Goal: Transaction & Acquisition: Obtain resource

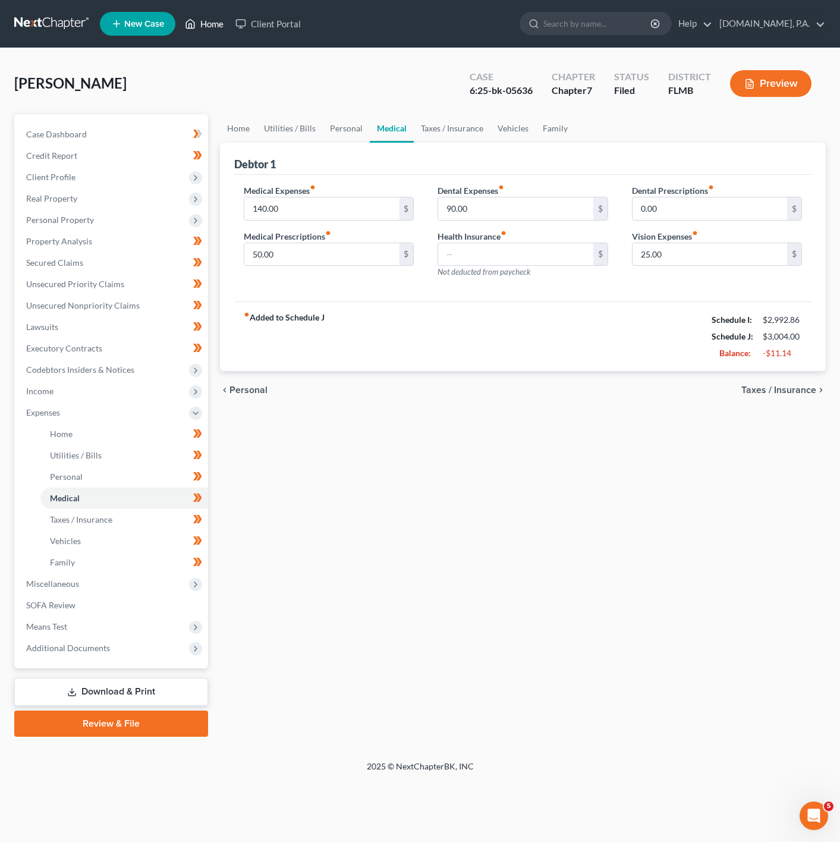
click at [211, 15] on link "Home" at bounding box center [204, 23] width 51 height 21
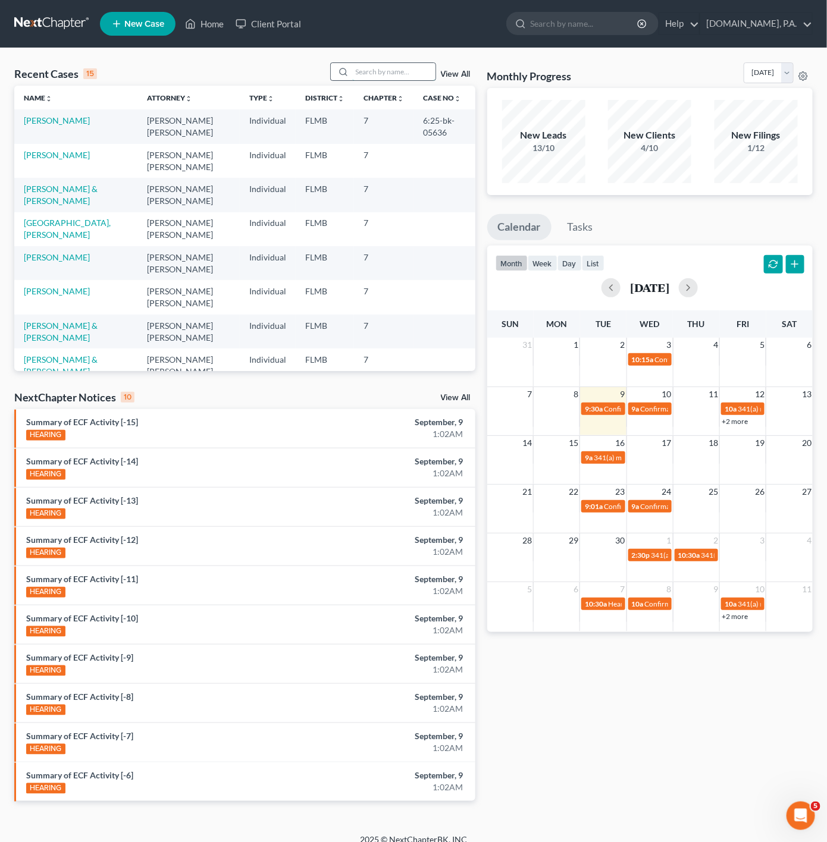
click at [414, 68] on input "search" at bounding box center [393, 71] width 83 height 17
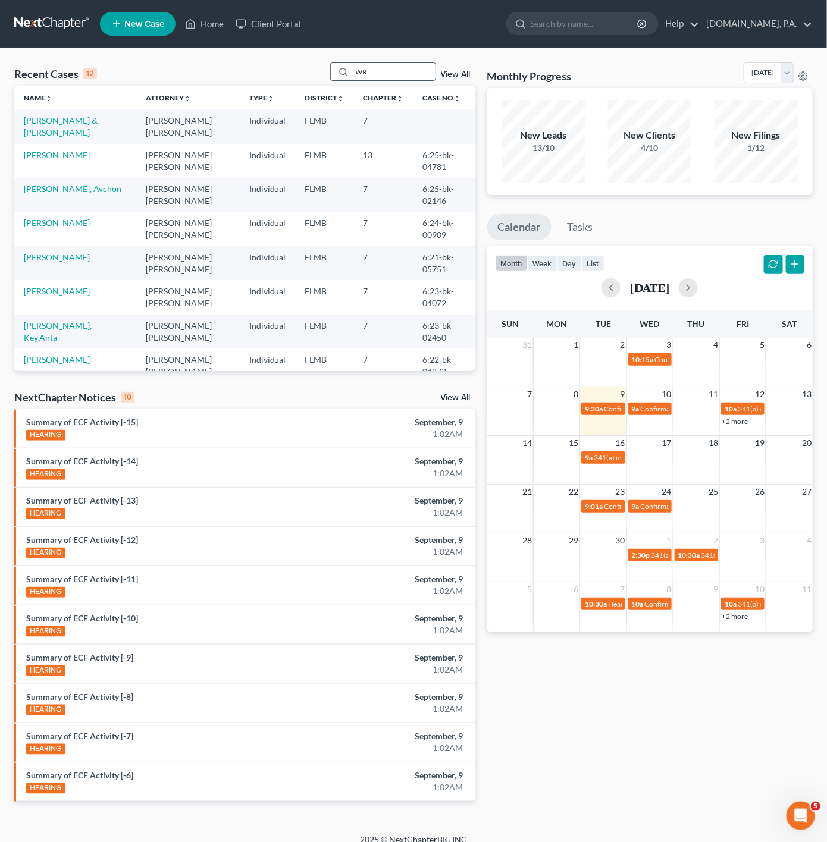
type input "W"
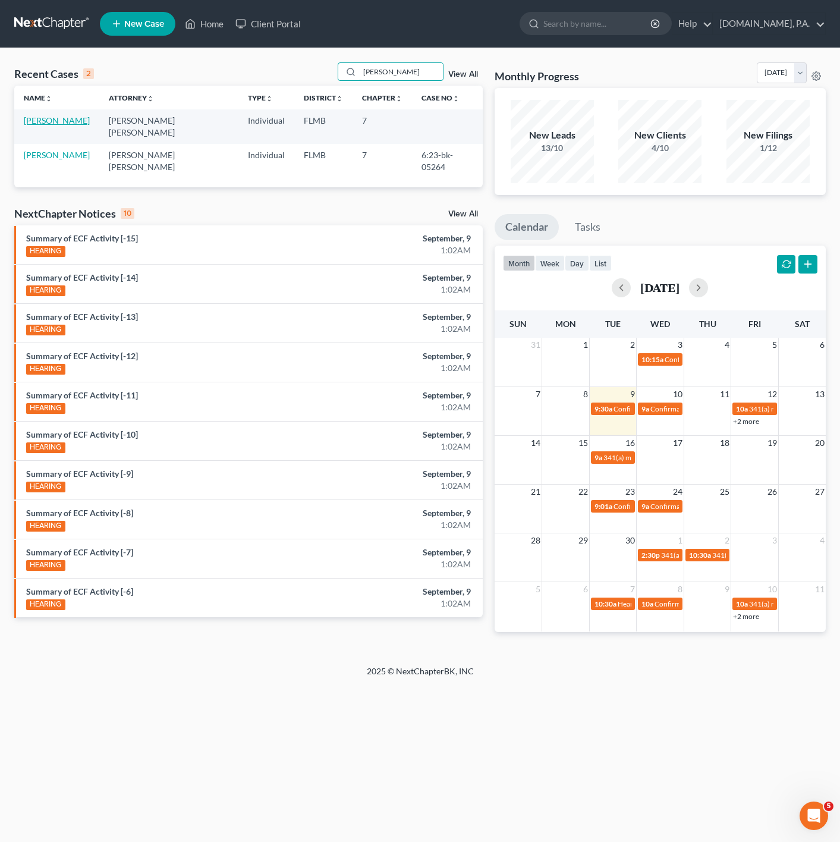
type input "[PERSON_NAME]"
click at [55, 120] on link "[PERSON_NAME]" at bounding box center [57, 120] width 66 height 10
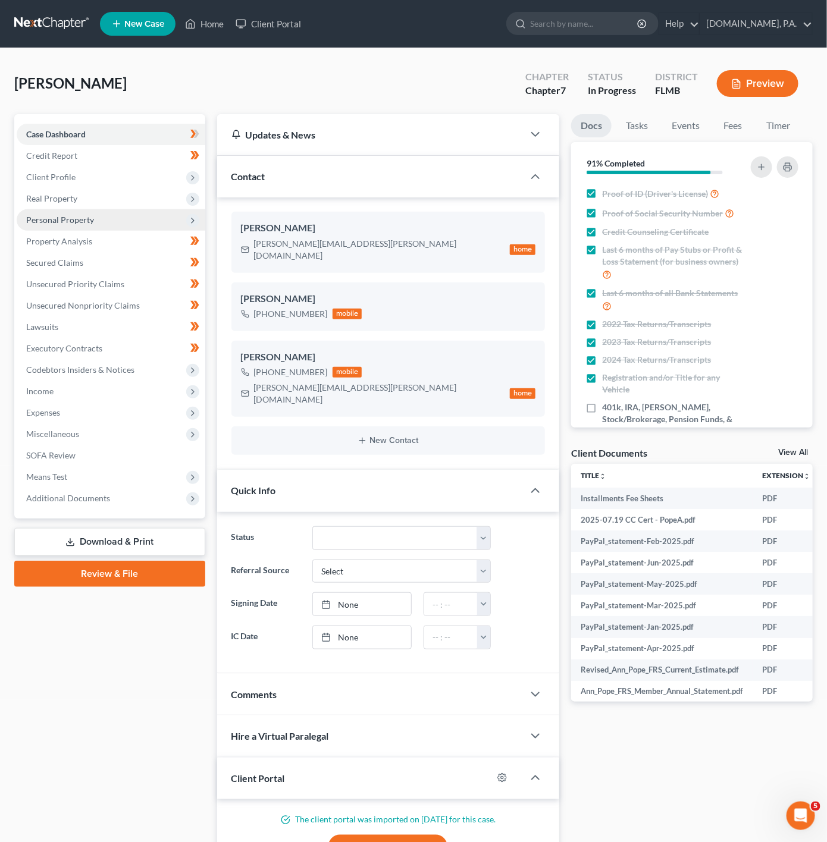
click at [168, 220] on span "Personal Property" at bounding box center [111, 219] width 189 height 21
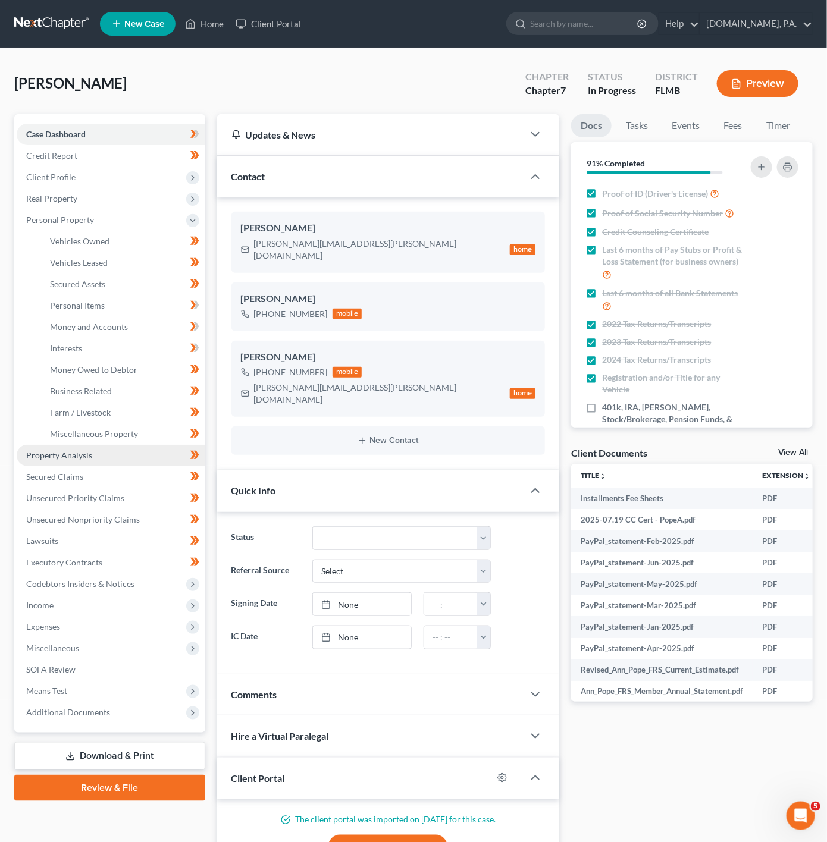
click at [99, 457] on link "Property Analysis" at bounding box center [111, 455] width 189 height 21
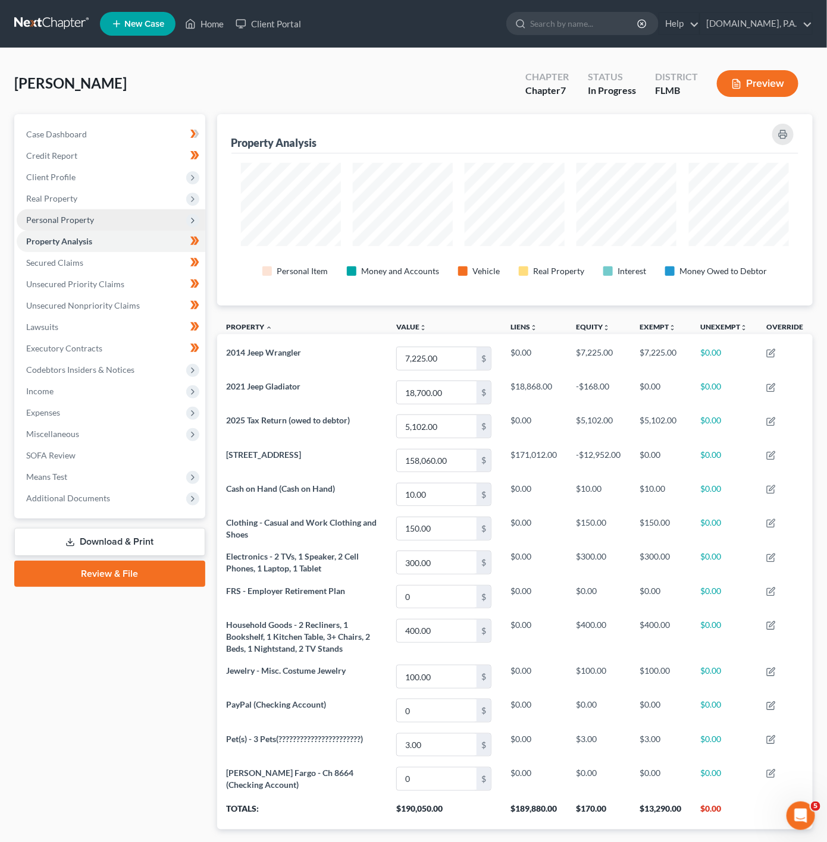
scroll to position [191, 596]
click at [162, 213] on span "Personal Property" at bounding box center [111, 219] width 189 height 21
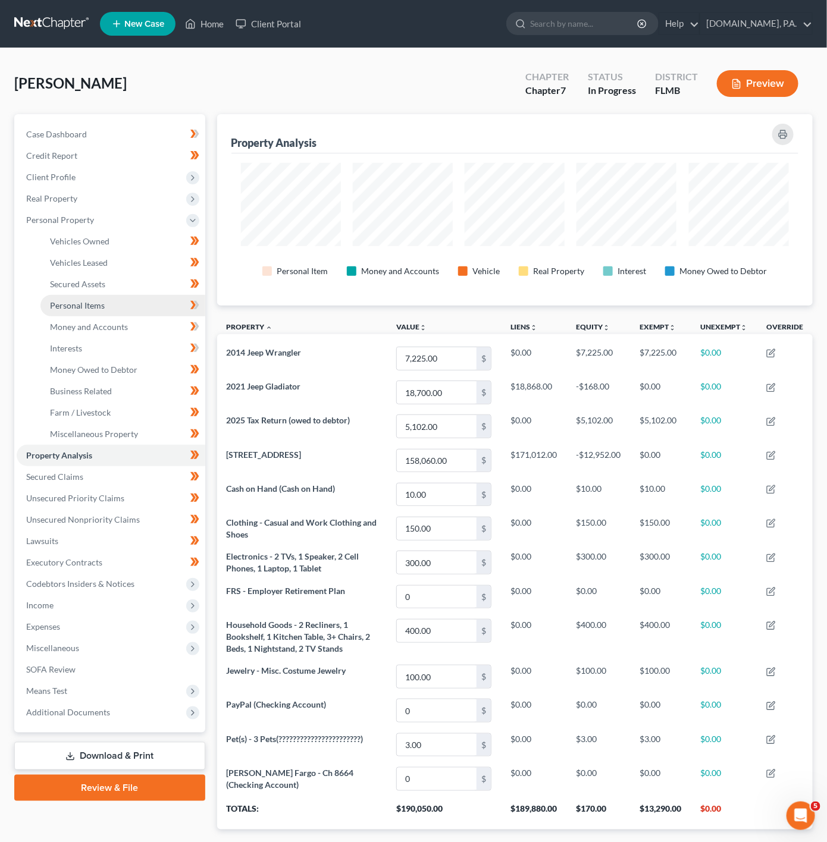
click at [89, 315] on link "Personal Items" at bounding box center [122, 305] width 165 height 21
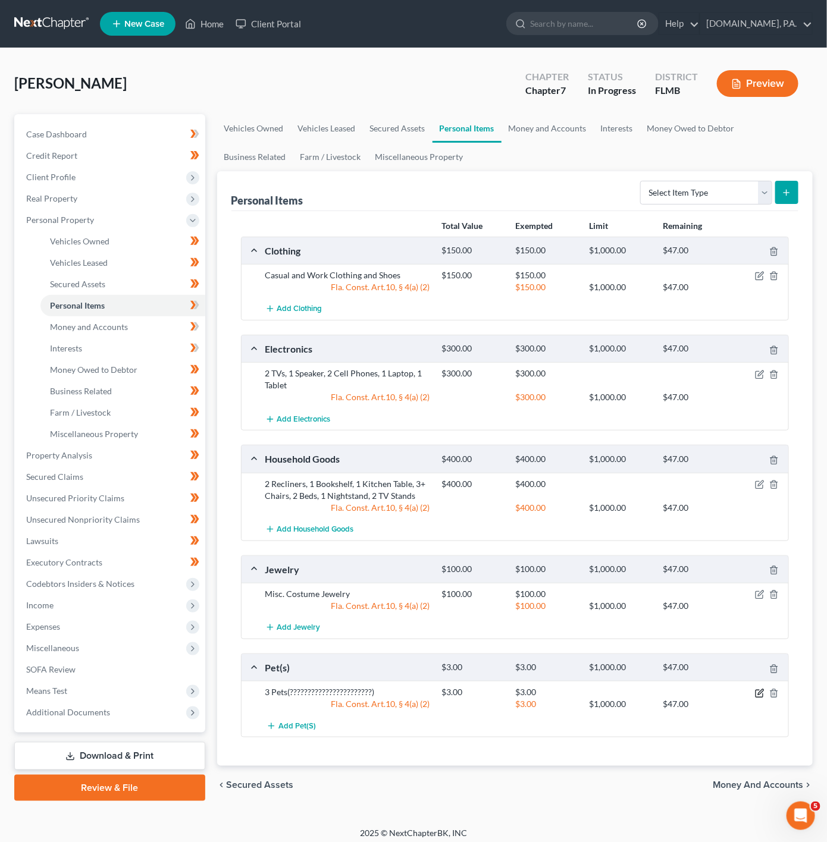
click at [762, 698] on icon "button" at bounding box center [760, 694] width 10 height 10
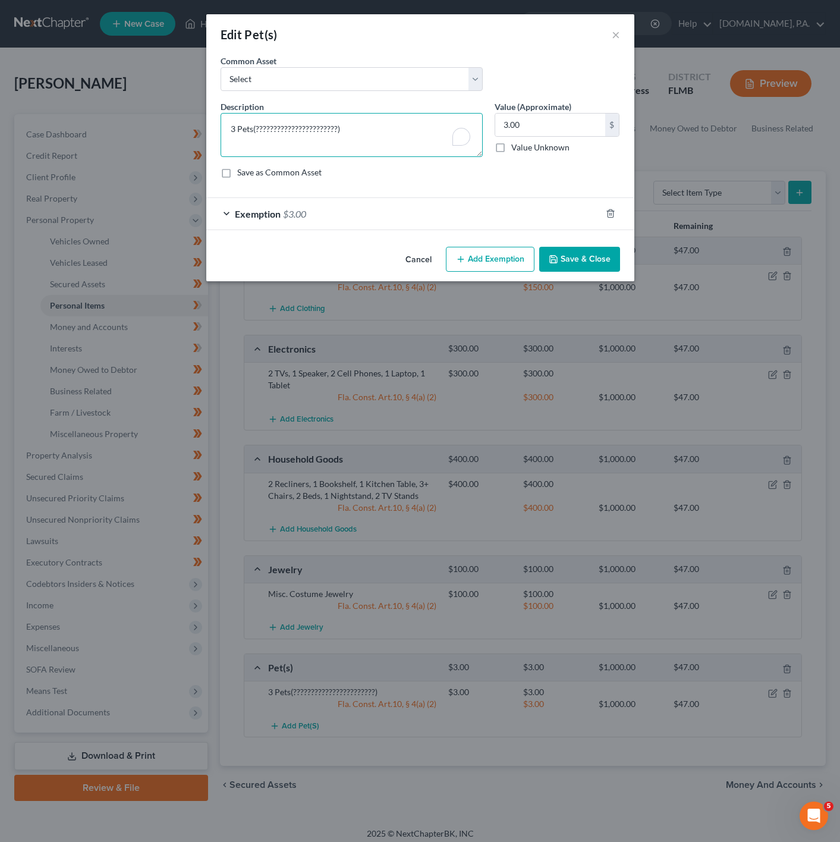
drag, startPoint x: 364, startPoint y: 142, endPoint x: 183, endPoint y: 120, distance: 182.6
click at [183, 120] on div "Edit Pet(s) × An exemption set must first be selected from the Filing Informati…" at bounding box center [420, 421] width 840 height 842
type textarea "3 Dogs"
click at [612, 262] on button "Save & Close" at bounding box center [579, 259] width 81 height 25
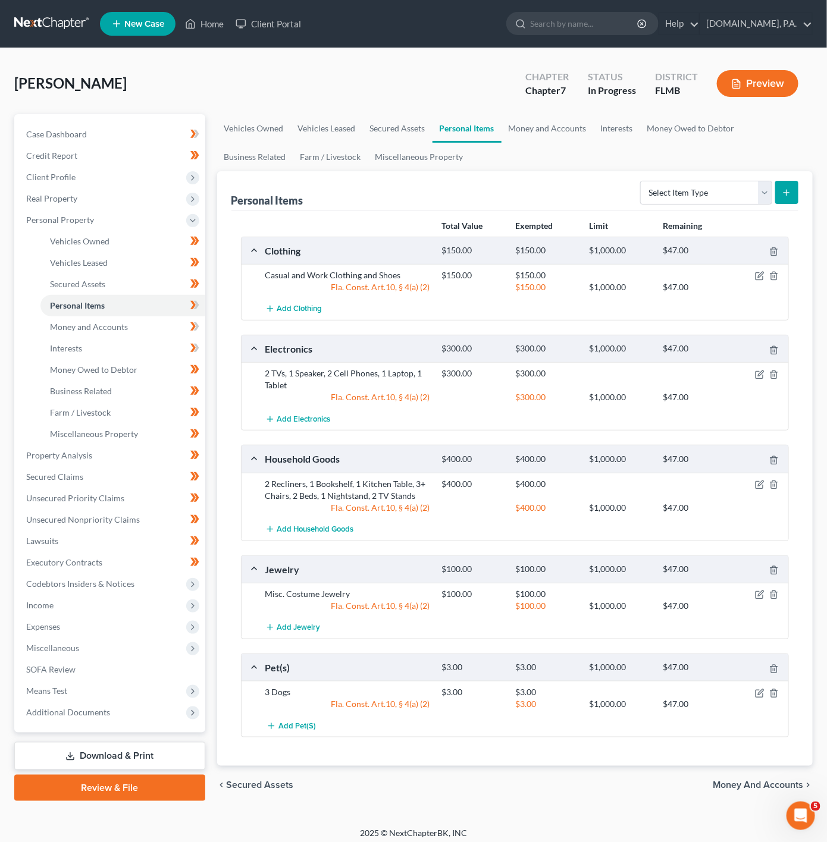
drag, startPoint x: 330, startPoint y: 52, endPoint x: 307, endPoint y: 111, distance: 63.1
click at [330, 52] on div "[PERSON_NAME] Upgraded Chapter Chapter 7 Status In [GEOGRAPHIC_DATA] [GEOGRAPHI…" at bounding box center [413, 438] width 827 height 780
click at [137, 439] on link "Miscellaneous Property" at bounding box center [122, 433] width 165 height 21
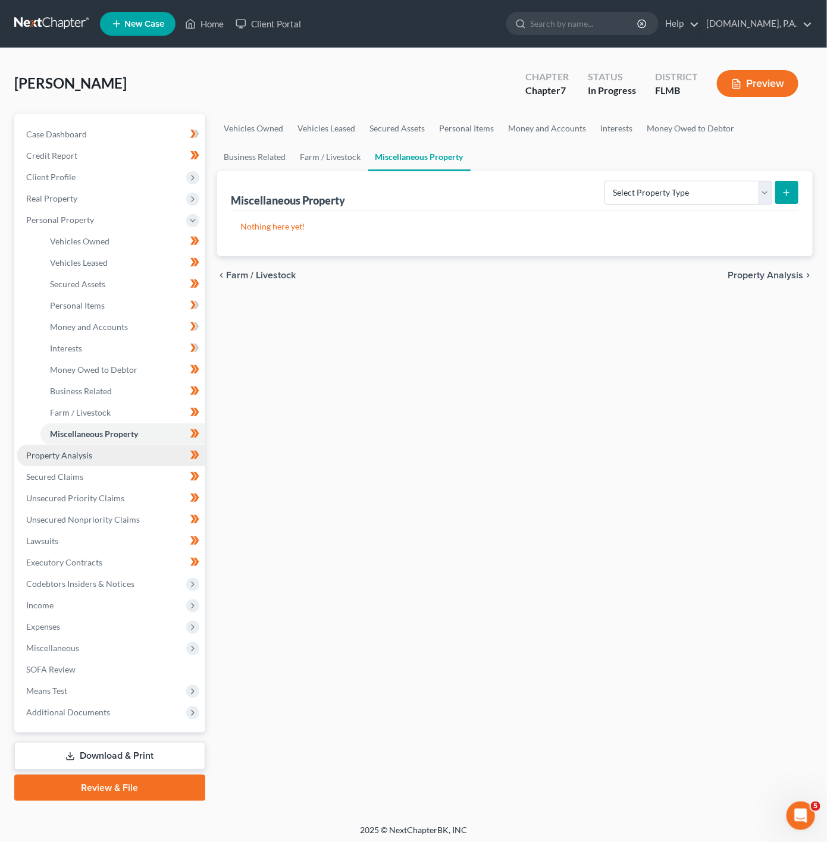
click at [125, 448] on link "Property Analysis" at bounding box center [111, 455] width 189 height 21
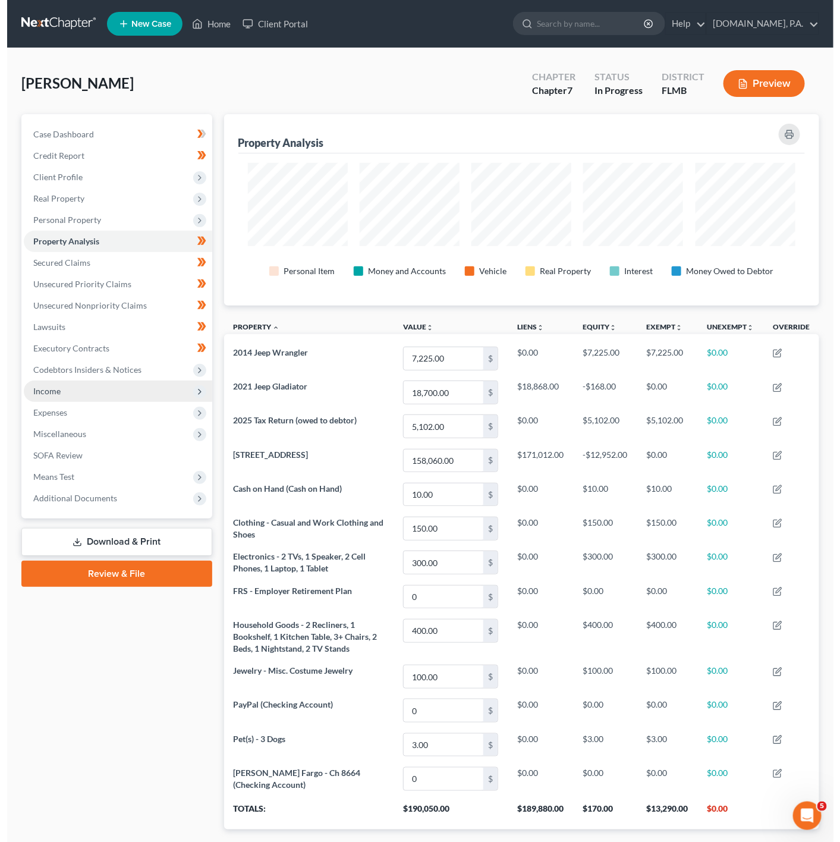
scroll to position [191, 596]
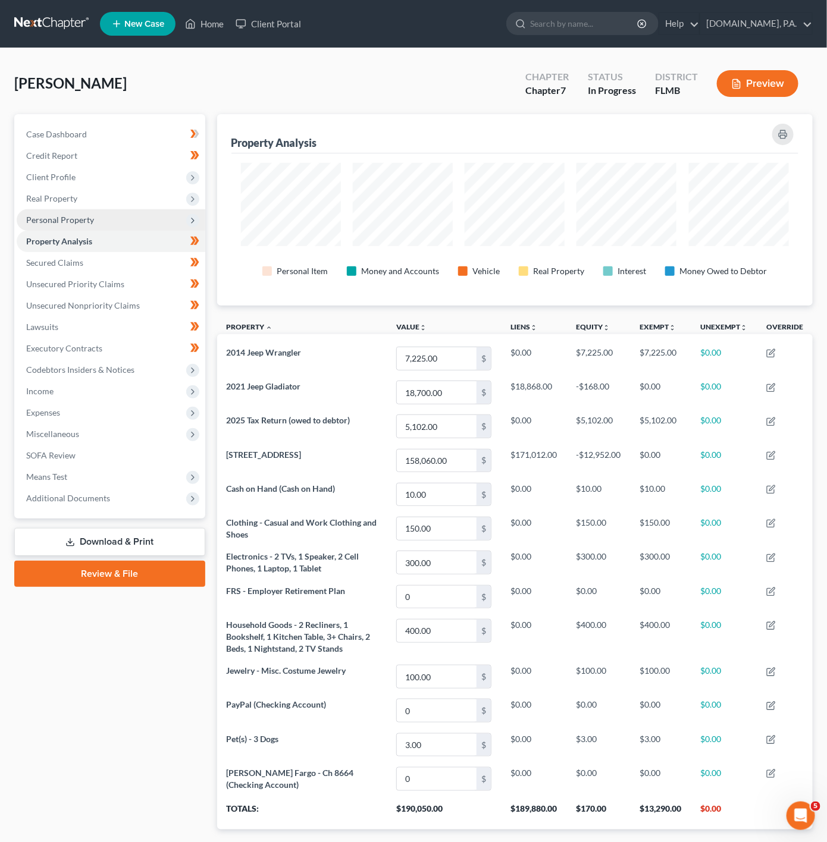
click at [152, 216] on span "Personal Property" at bounding box center [111, 219] width 189 height 21
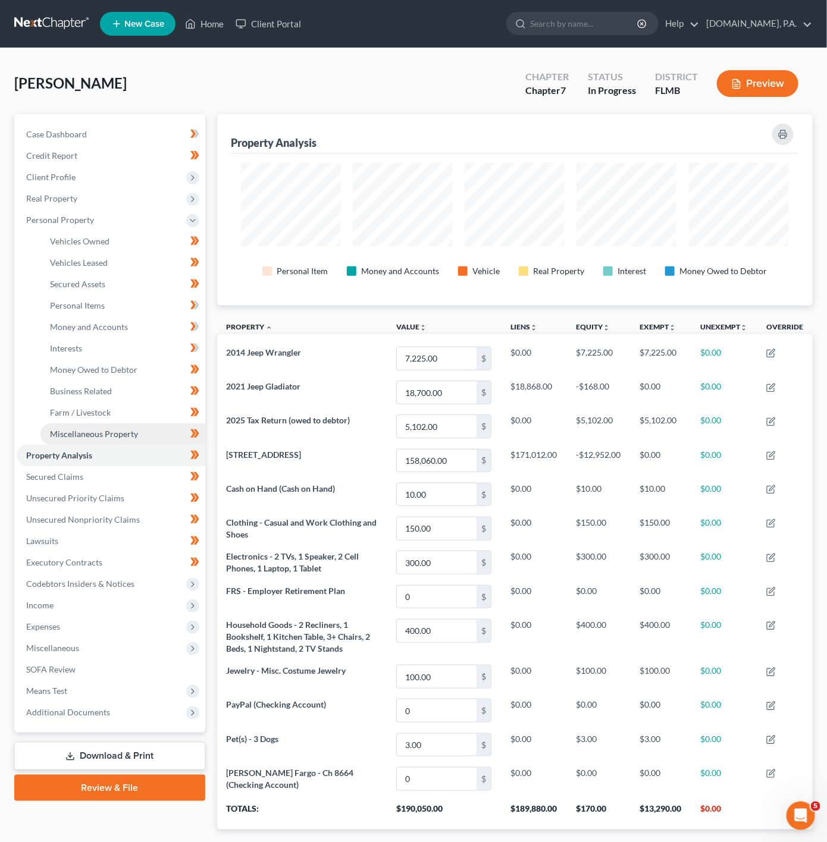
click at [127, 434] on span "Miscellaneous Property" at bounding box center [94, 434] width 88 height 10
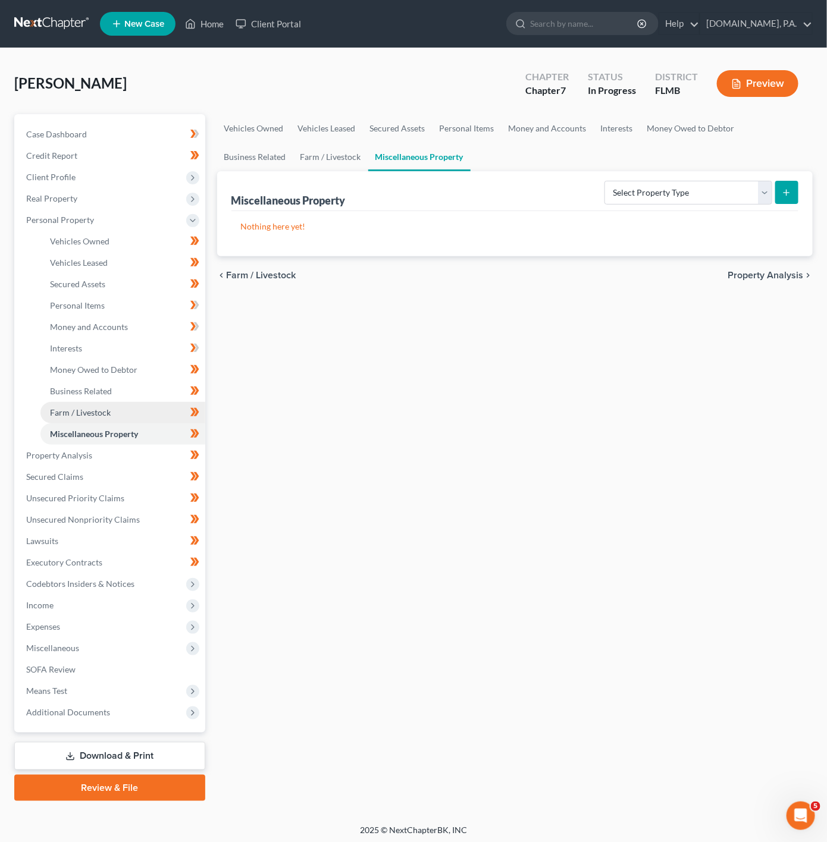
click at [136, 411] on link "Farm / Livestock" at bounding box center [122, 412] width 165 height 21
click at [127, 432] on span "Miscellaneous Property" at bounding box center [94, 434] width 88 height 10
click at [678, 197] on select "Select Property Type Assigned for Creditor Benefit [DATE] Holding for Another N…" at bounding box center [688, 193] width 168 height 24
drag, startPoint x: 716, startPoint y: 196, endPoint x: 423, endPoint y: 272, distance: 302.2
click at [716, 196] on select "Select Property Type Assigned for Creditor Benefit [DATE] Holding for Another N…" at bounding box center [688, 193] width 168 height 24
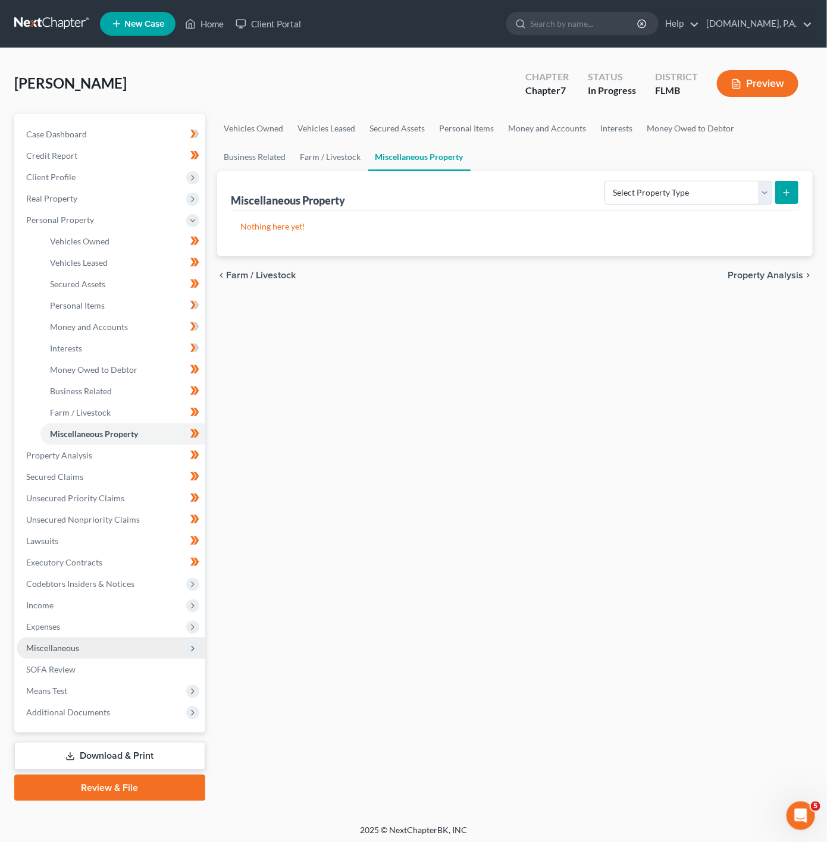
click at [171, 639] on span "Miscellaneous" at bounding box center [111, 647] width 189 height 21
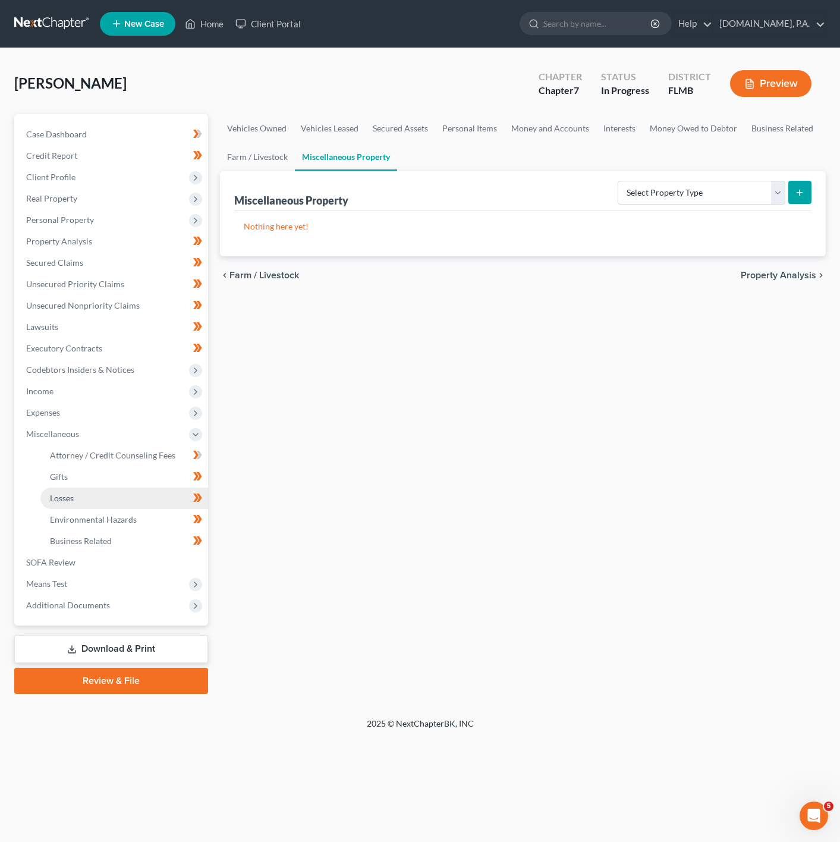
click at [124, 500] on link "Losses" at bounding box center [124, 498] width 168 height 21
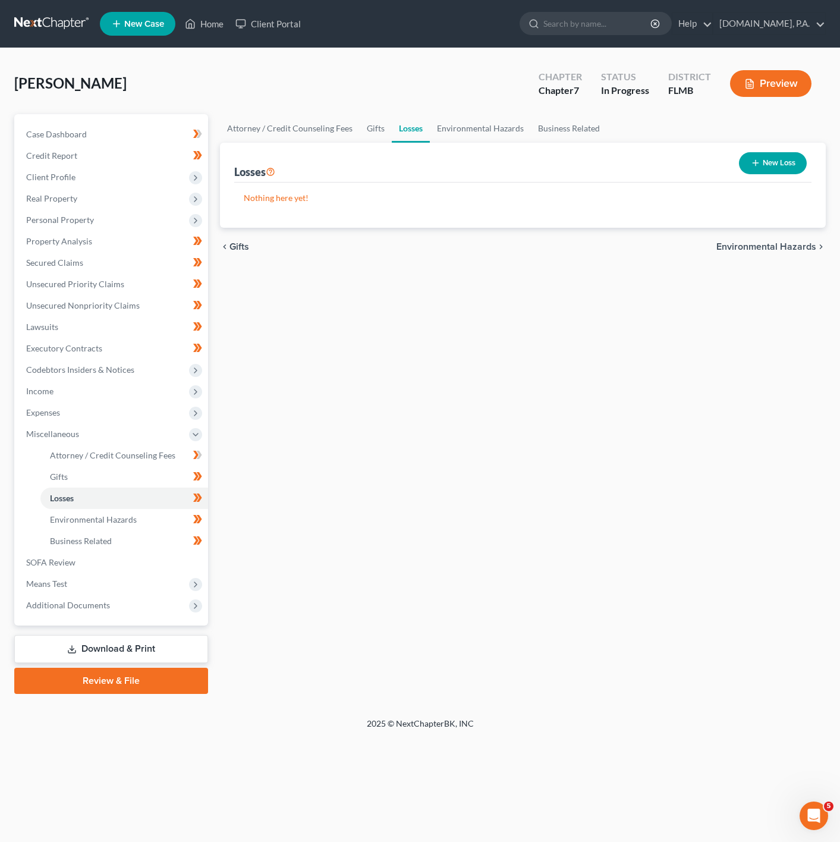
click at [749, 162] on button "New Loss" at bounding box center [773, 163] width 68 height 22
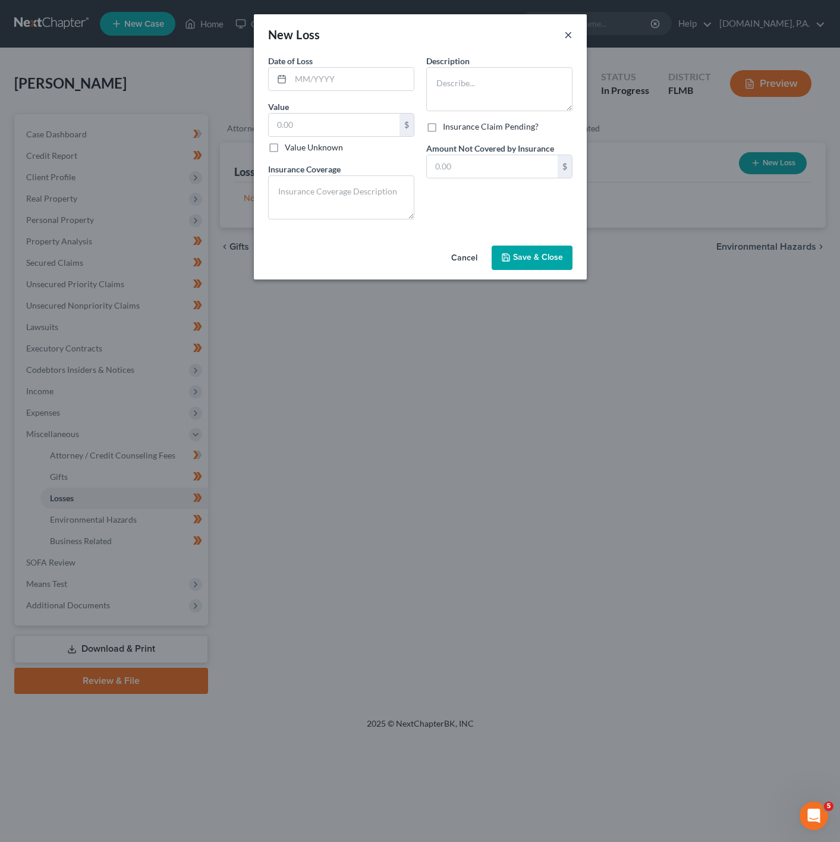
click at [569, 29] on button "×" at bounding box center [568, 34] width 8 height 14
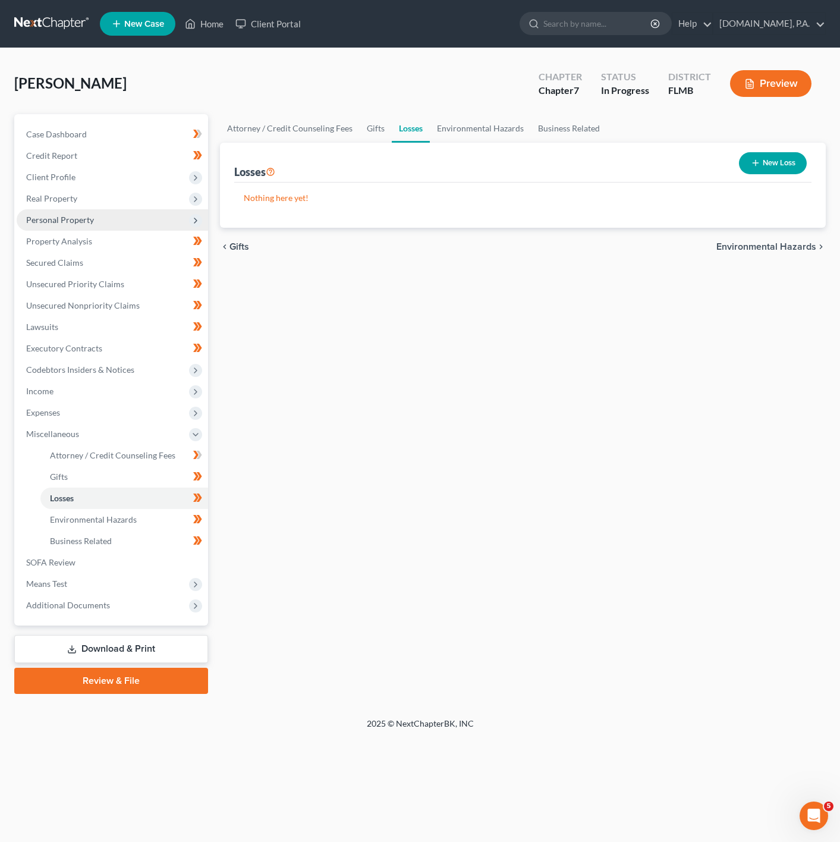
click at [178, 218] on span "Personal Property" at bounding box center [112, 219] width 191 height 21
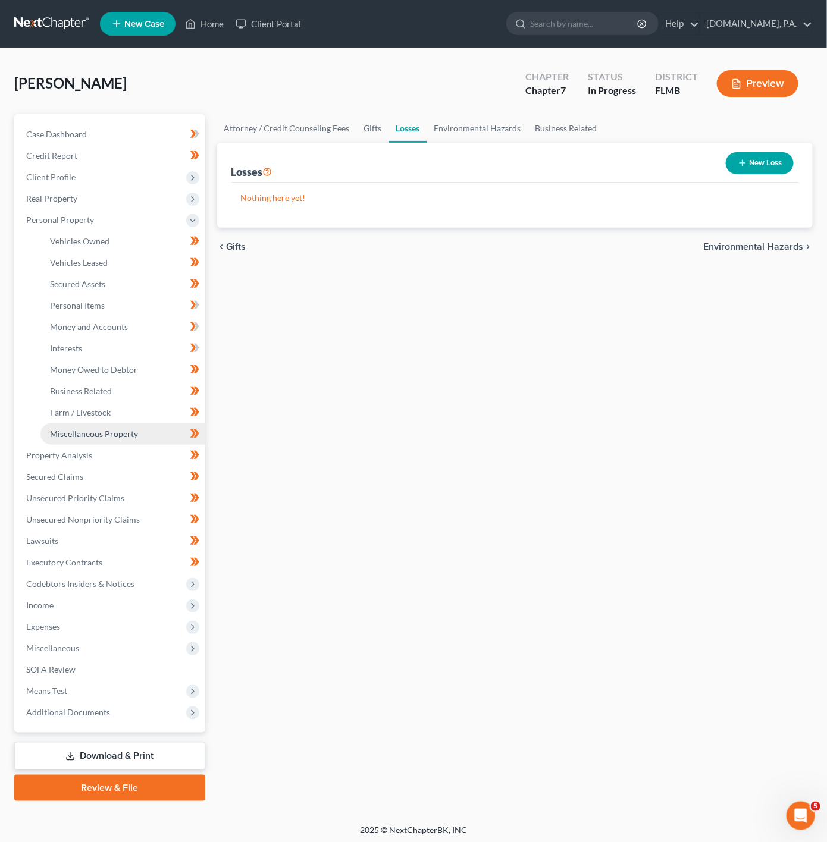
click at [117, 438] on span "Miscellaneous Property" at bounding box center [94, 434] width 88 height 10
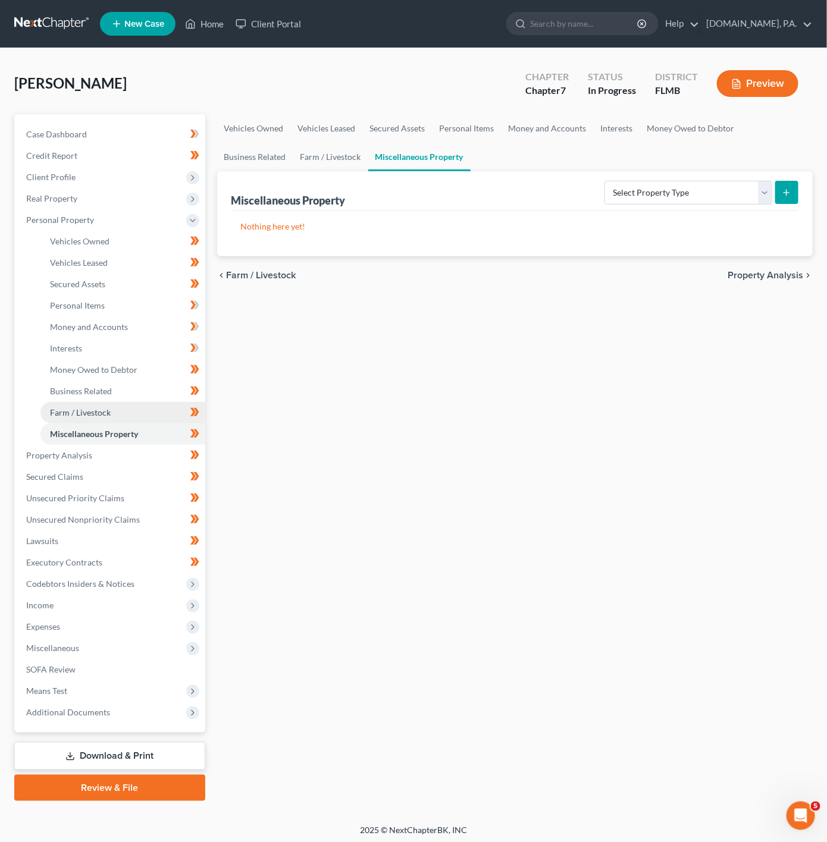
click at [118, 407] on link "Farm / Livestock" at bounding box center [122, 412] width 165 height 21
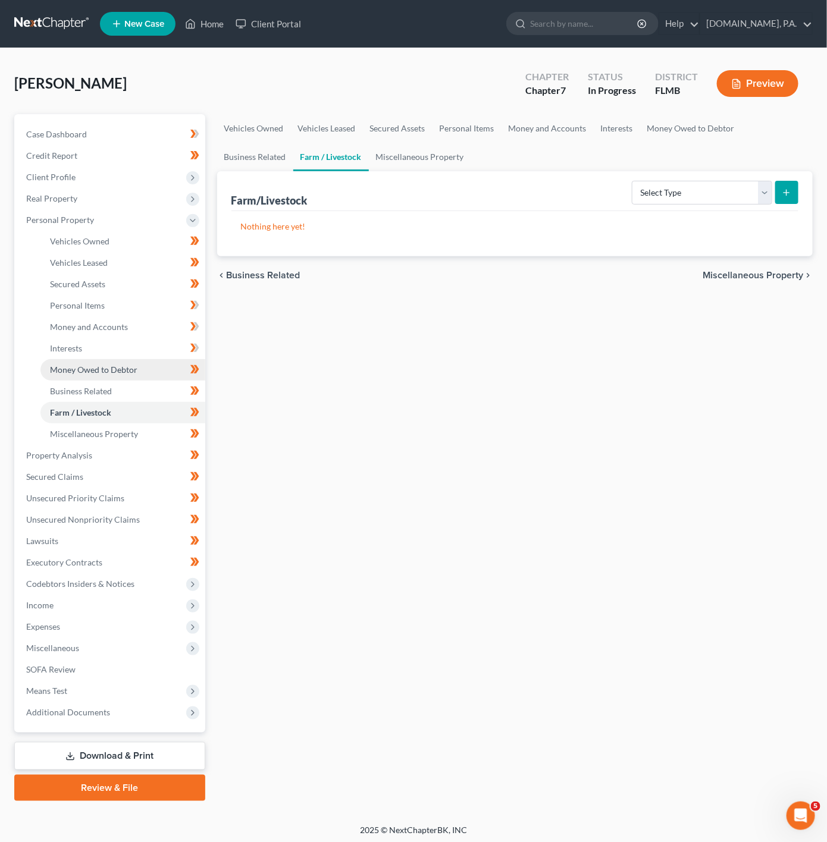
click at [111, 375] on link "Money Owed to Debtor" at bounding box center [122, 369] width 165 height 21
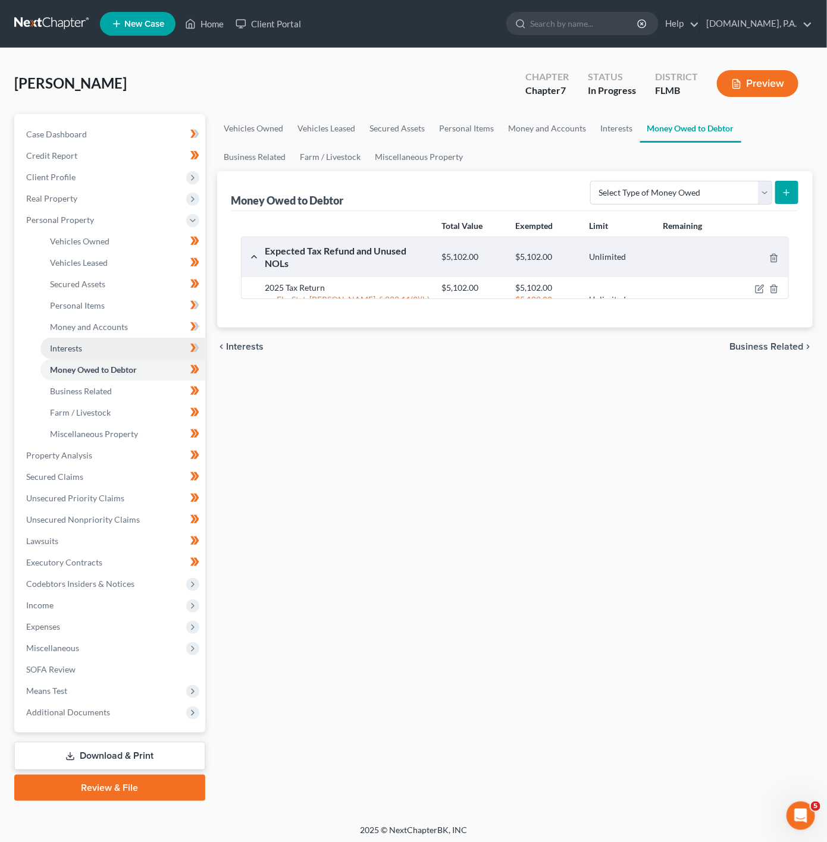
click at [134, 338] on link "Interests" at bounding box center [122, 348] width 165 height 21
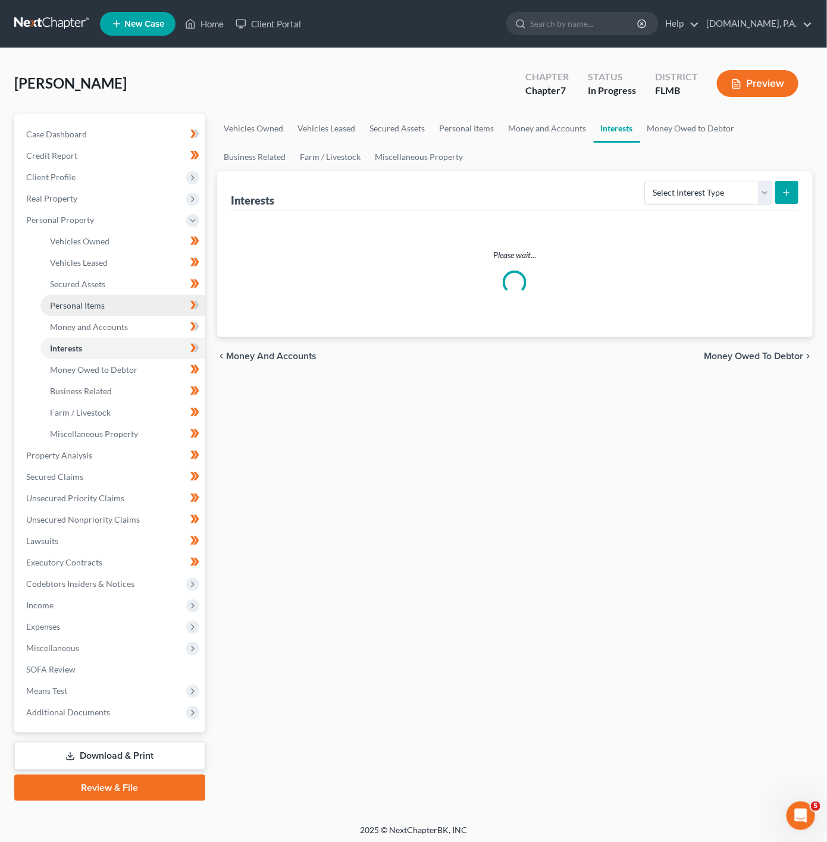
click at [138, 315] on link "Personal Items" at bounding box center [122, 305] width 165 height 21
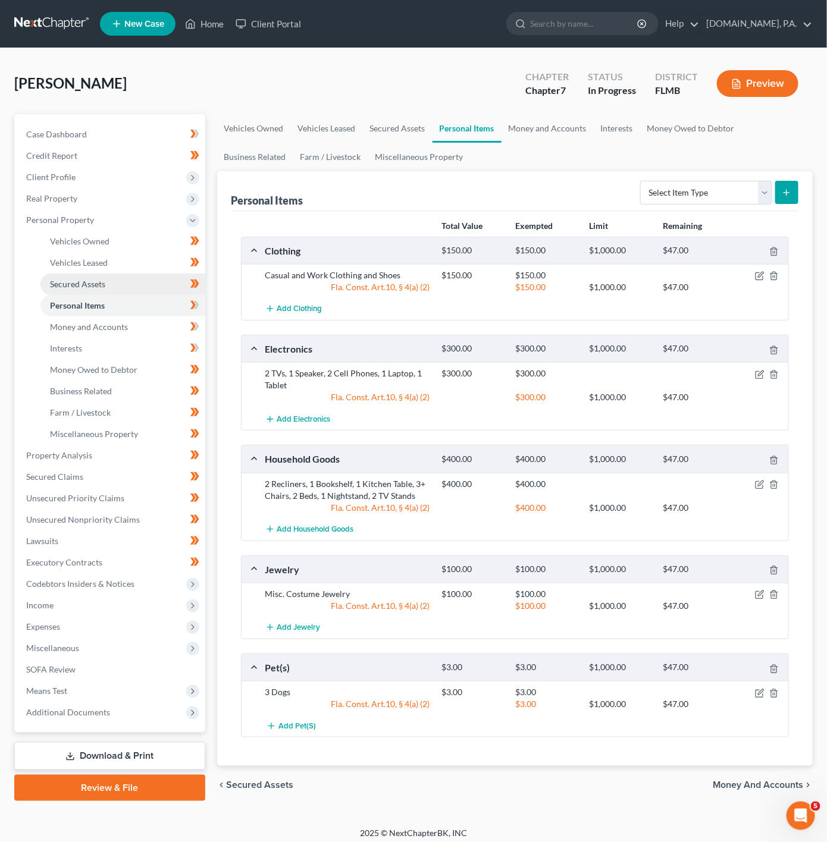
click at [139, 286] on link "Secured Assets" at bounding box center [122, 284] width 165 height 21
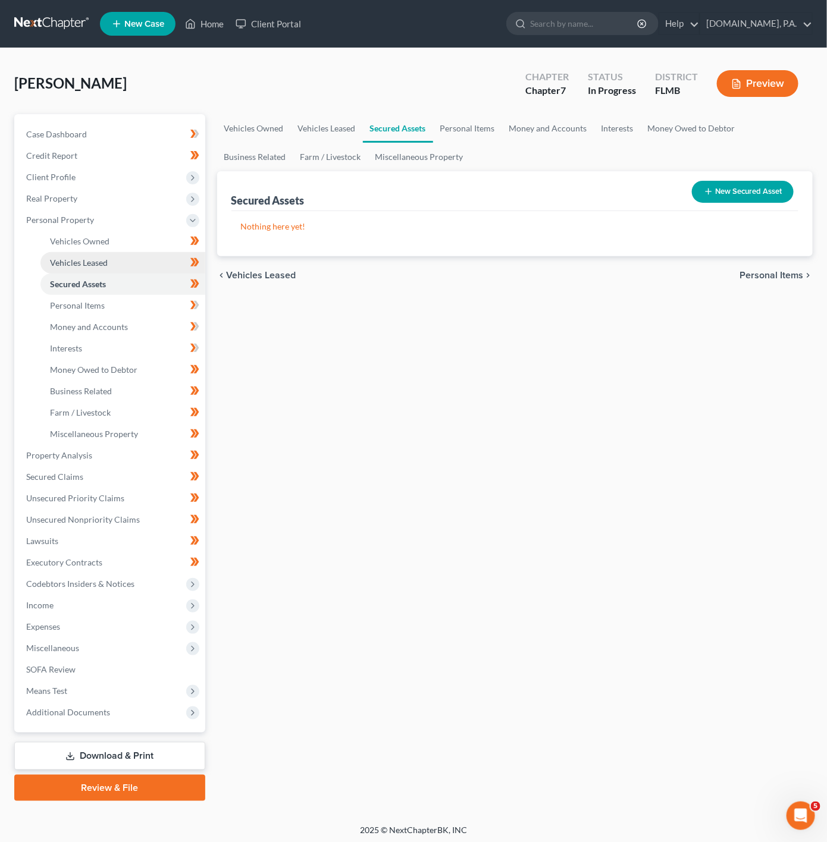
click at [138, 268] on link "Vehicles Leased" at bounding box center [122, 262] width 165 height 21
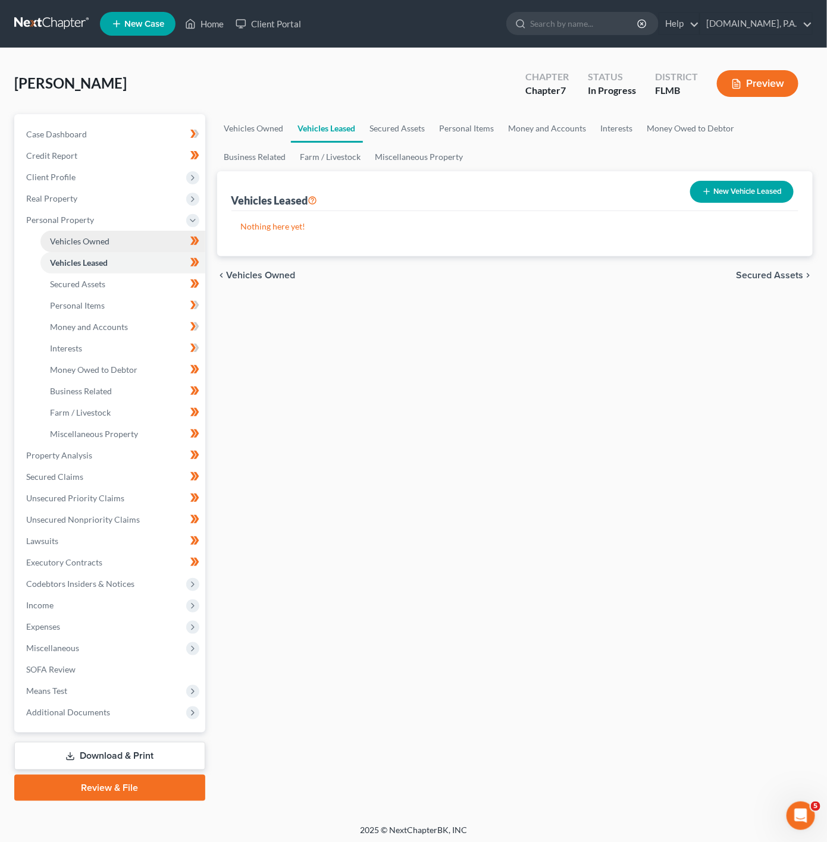
click at [131, 243] on link "Vehicles Owned" at bounding box center [122, 241] width 165 height 21
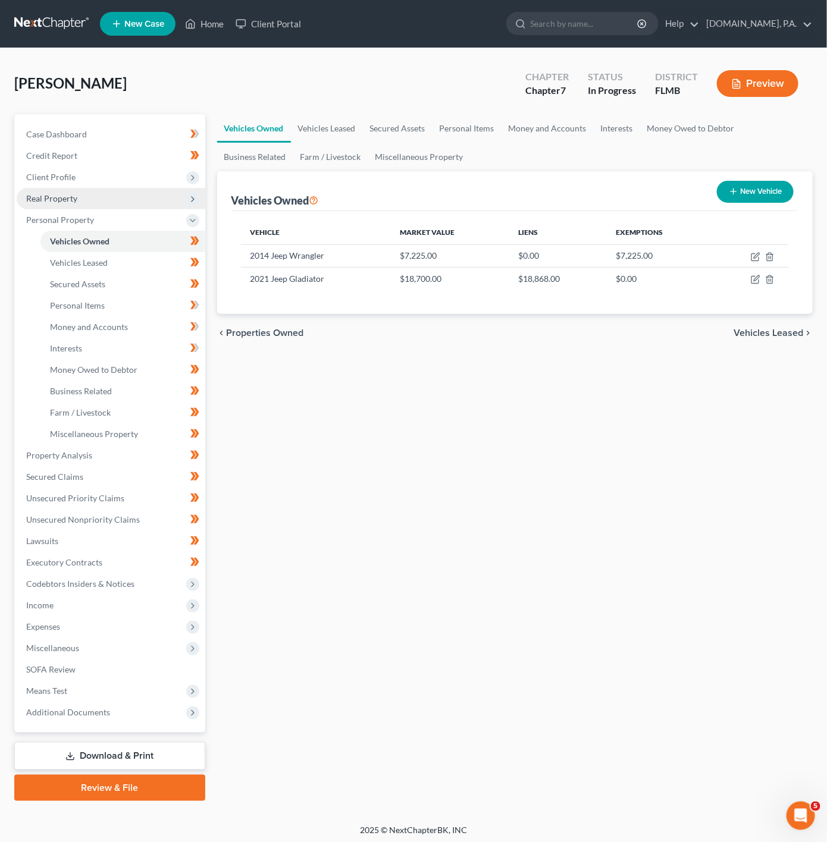
click at [120, 202] on span "Real Property" at bounding box center [111, 198] width 189 height 21
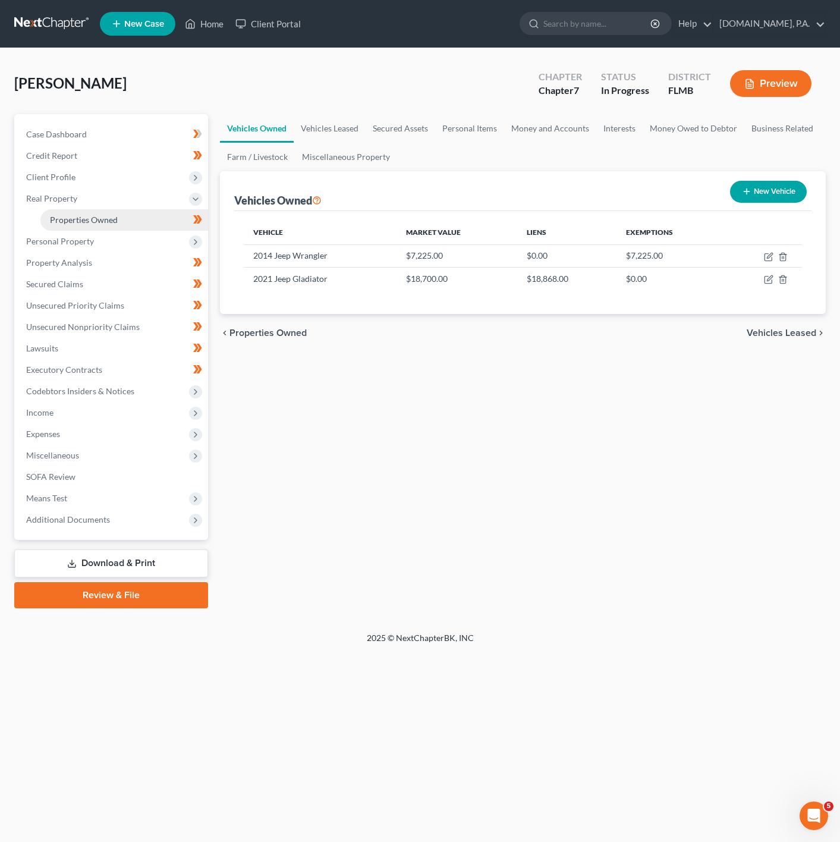
click at [157, 209] on link "Properties Owned" at bounding box center [124, 219] width 168 height 21
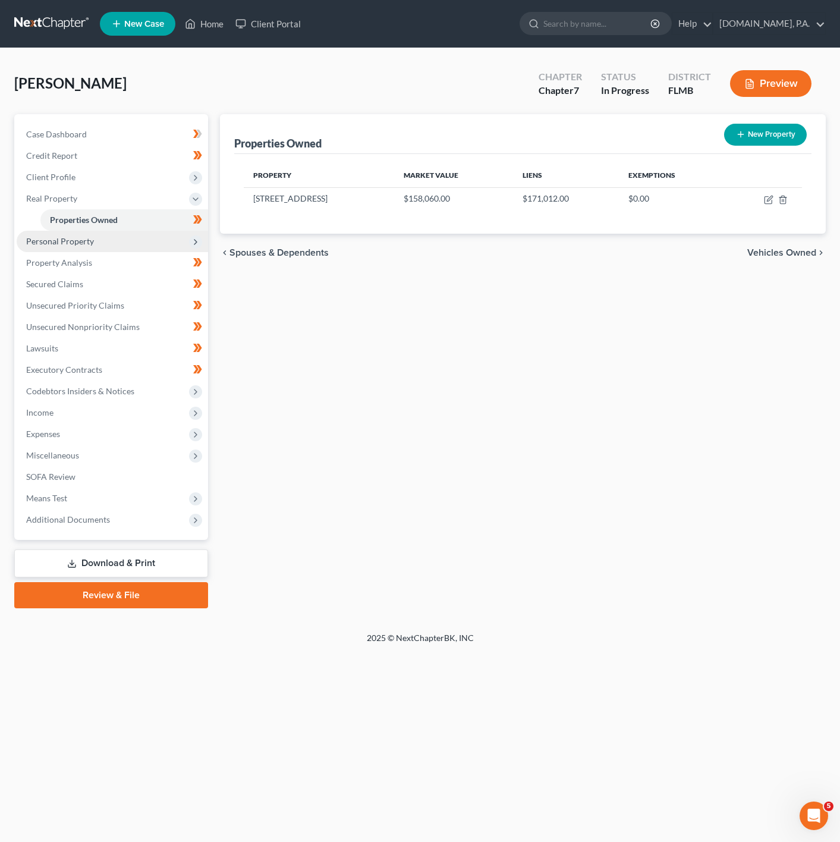
click at [115, 248] on span "Personal Property" at bounding box center [112, 241] width 191 height 21
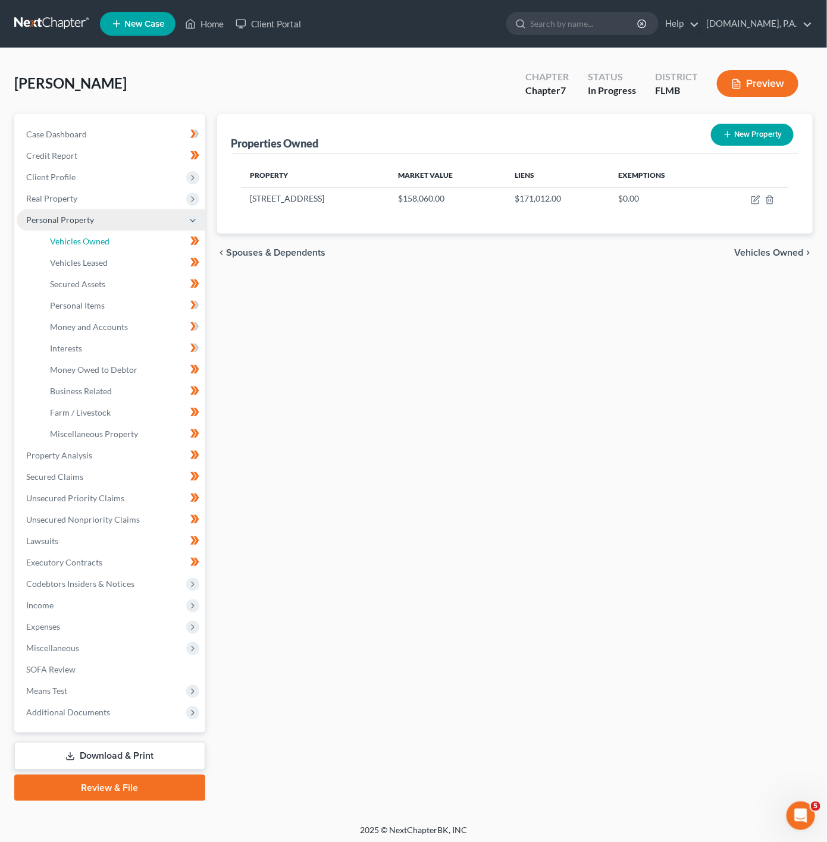
click at [115, 248] on link "Vehicles Owned" at bounding box center [122, 241] width 165 height 21
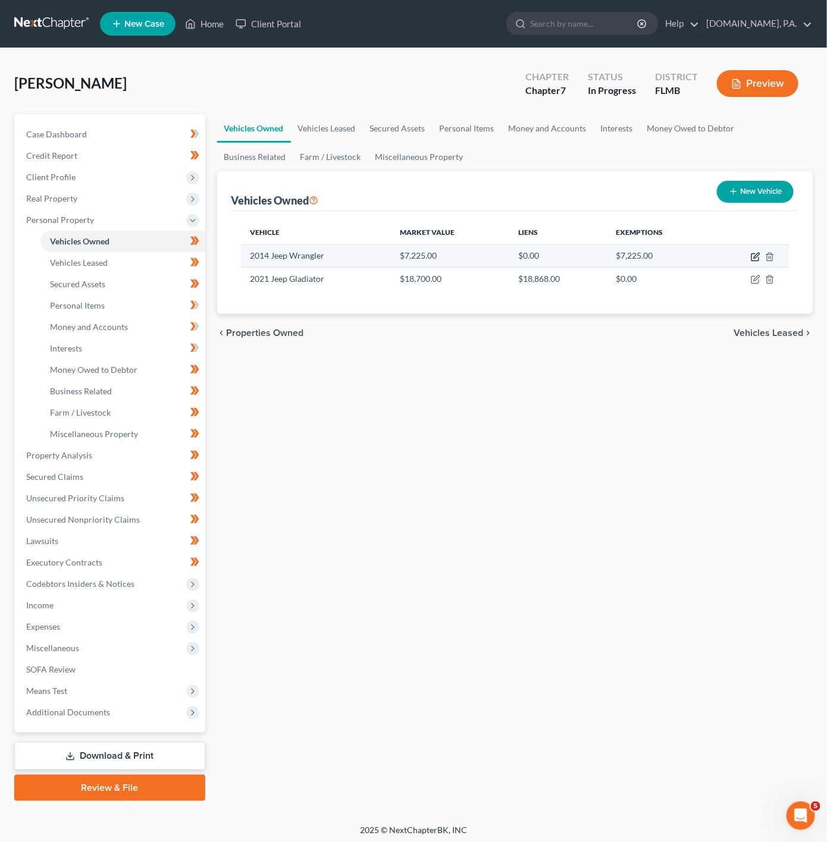
click at [758, 259] on icon "button" at bounding box center [754, 257] width 7 height 7
select select "0"
select select "12"
select select "3"
select select "0"
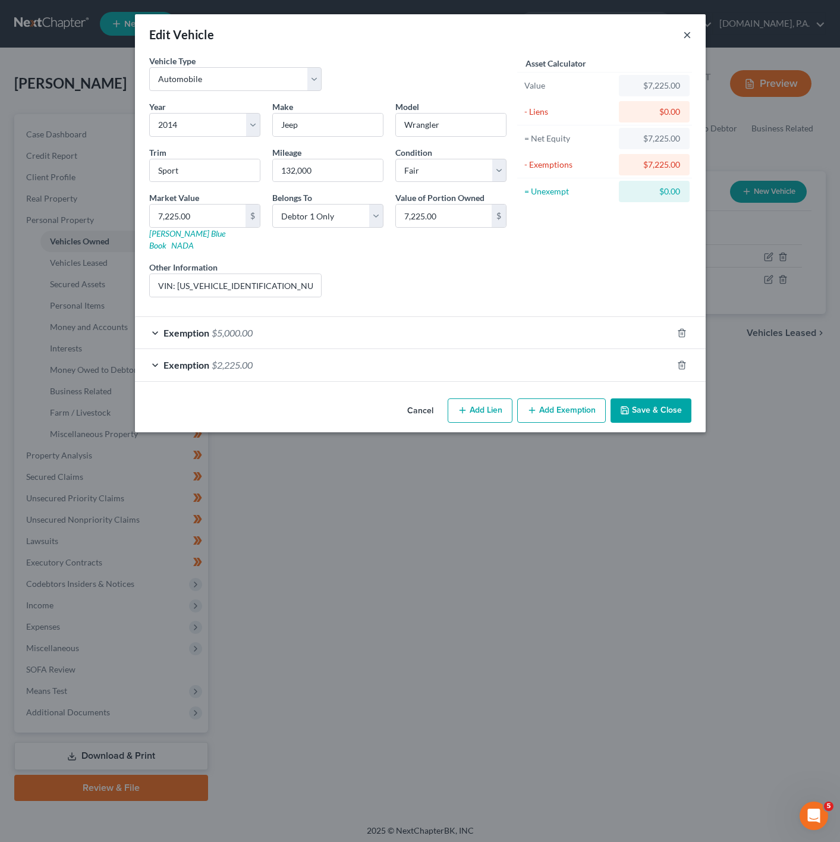
click at [689, 29] on button "×" at bounding box center [687, 34] width 8 height 14
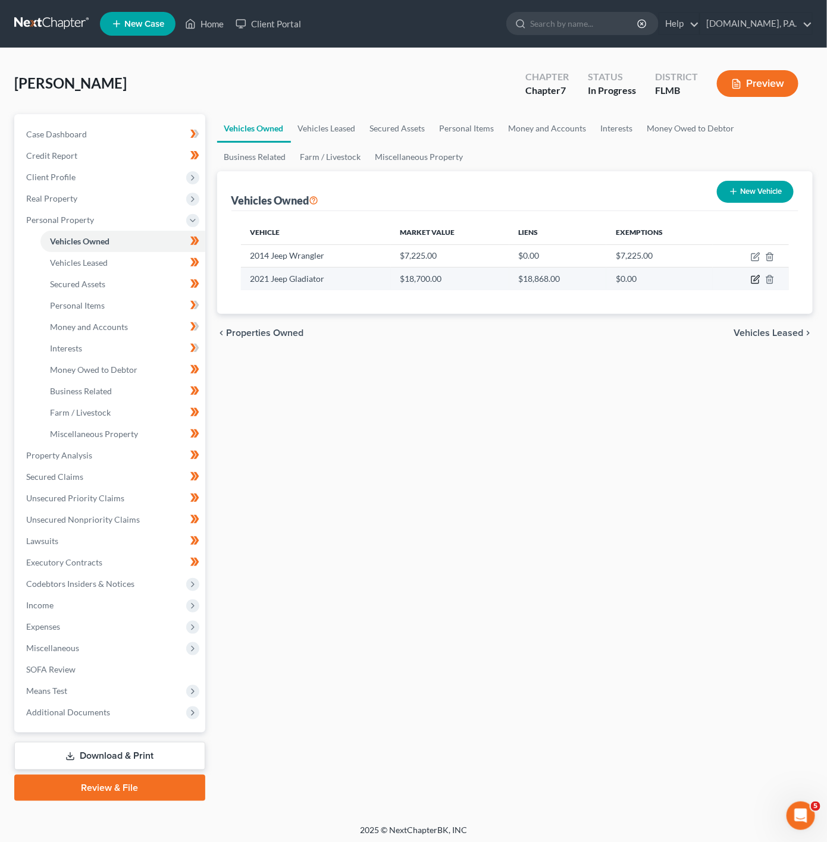
click at [757, 277] on icon "button" at bounding box center [755, 280] width 10 height 10
select select "0"
select select "5"
select select "3"
select select "0"
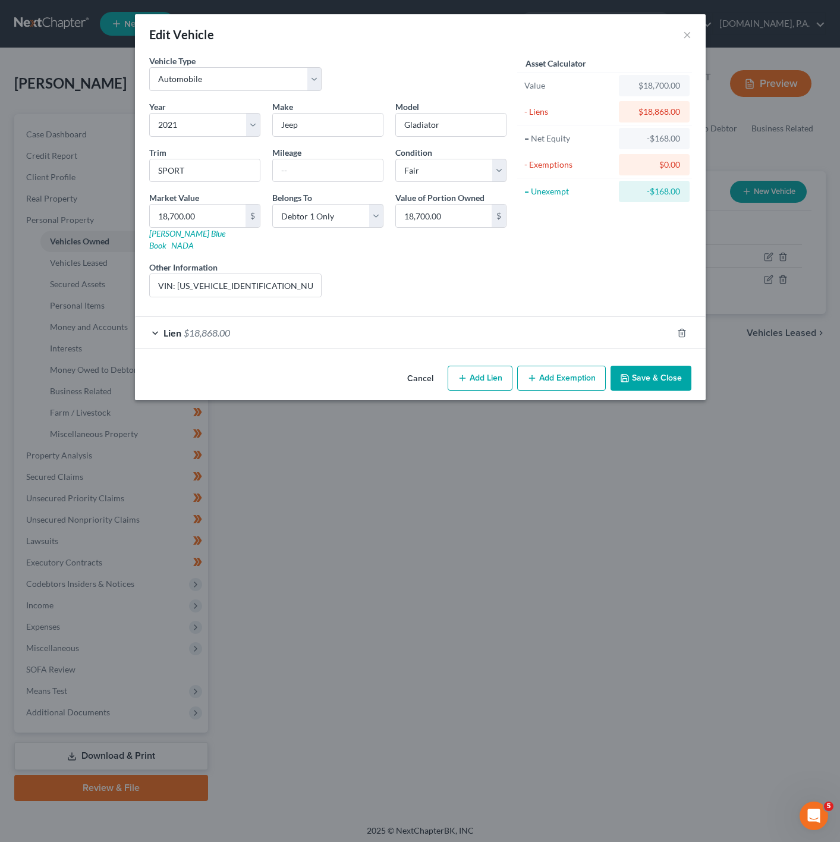
click at [691, 33] on div "Edit Vehicle ×" at bounding box center [420, 34] width 571 height 40
click at [678, 34] on div "Edit Vehicle ×" at bounding box center [420, 34] width 571 height 40
click at [698, 34] on div "Edit Vehicle ×" at bounding box center [420, 34] width 571 height 40
click at [692, 36] on div "Edit Vehicle ×" at bounding box center [420, 34] width 571 height 40
click at [686, 36] on button "×" at bounding box center [687, 34] width 8 height 14
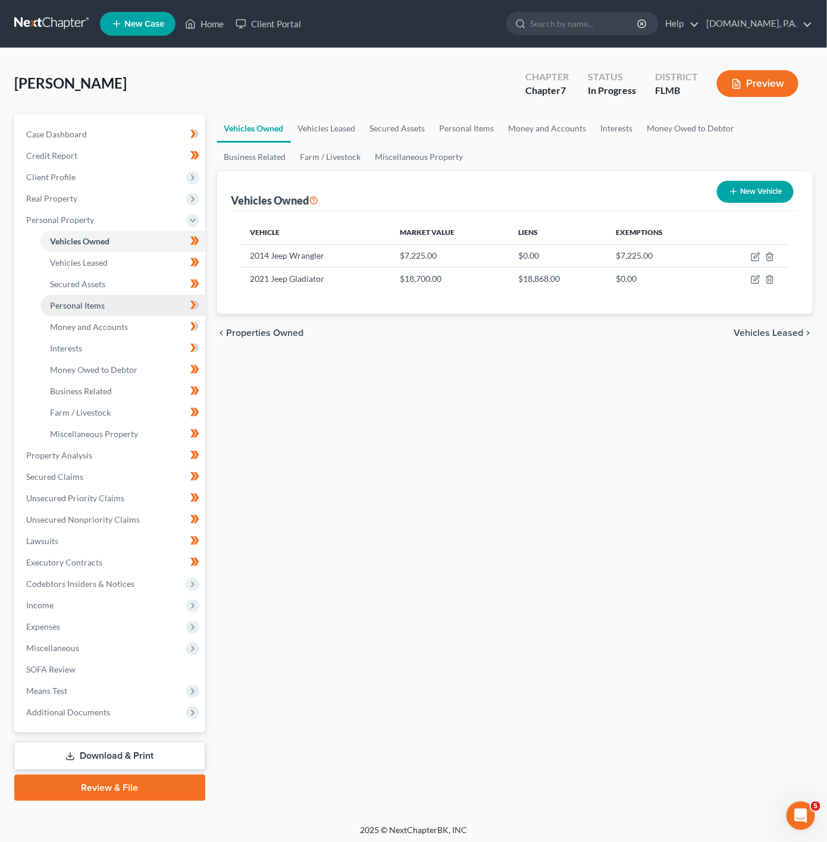
drag, startPoint x: 153, startPoint y: 299, endPoint x: 153, endPoint y: 307, distance: 8.9
click at [153, 299] on link "Personal Items" at bounding box center [122, 305] width 165 height 21
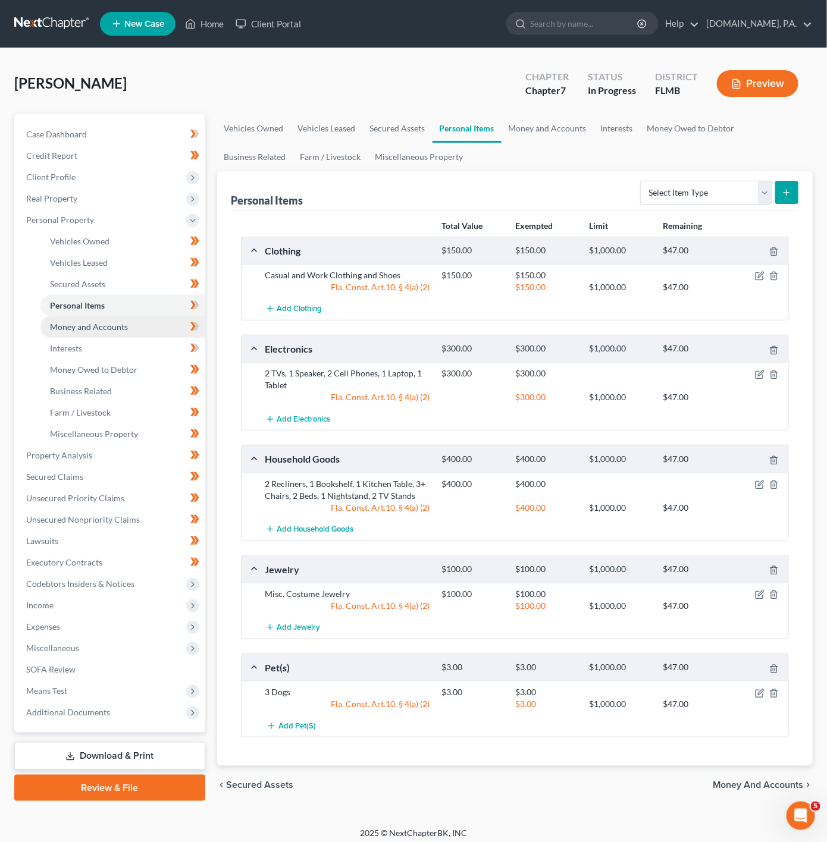
click at [153, 329] on link "Money and Accounts" at bounding box center [122, 326] width 165 height 21
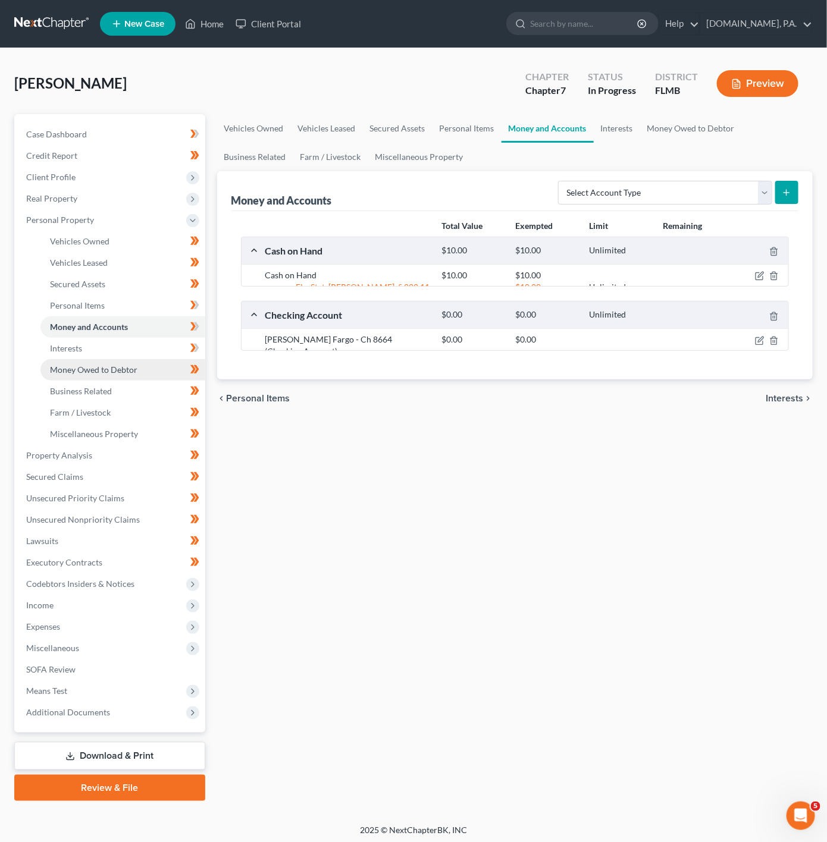
click at [144, 359] on link "Money Owed to Debtor" at bounding box center [122, 369] width 165 height 21
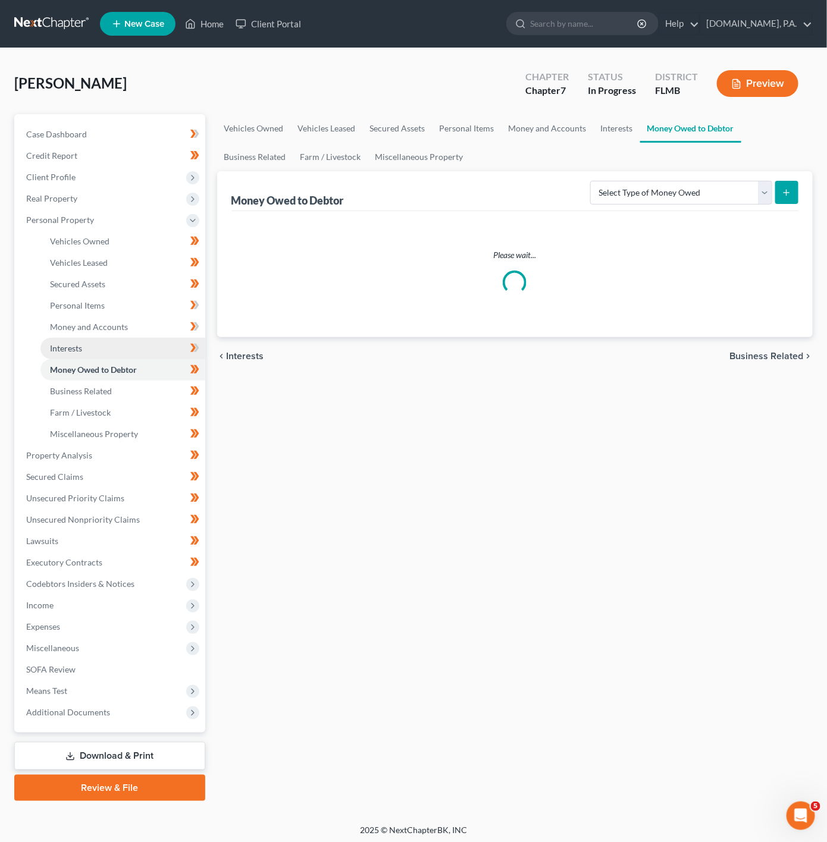
click at [159, 350] on link "Interests" at bounding box center [122, 348] width 165 height 21
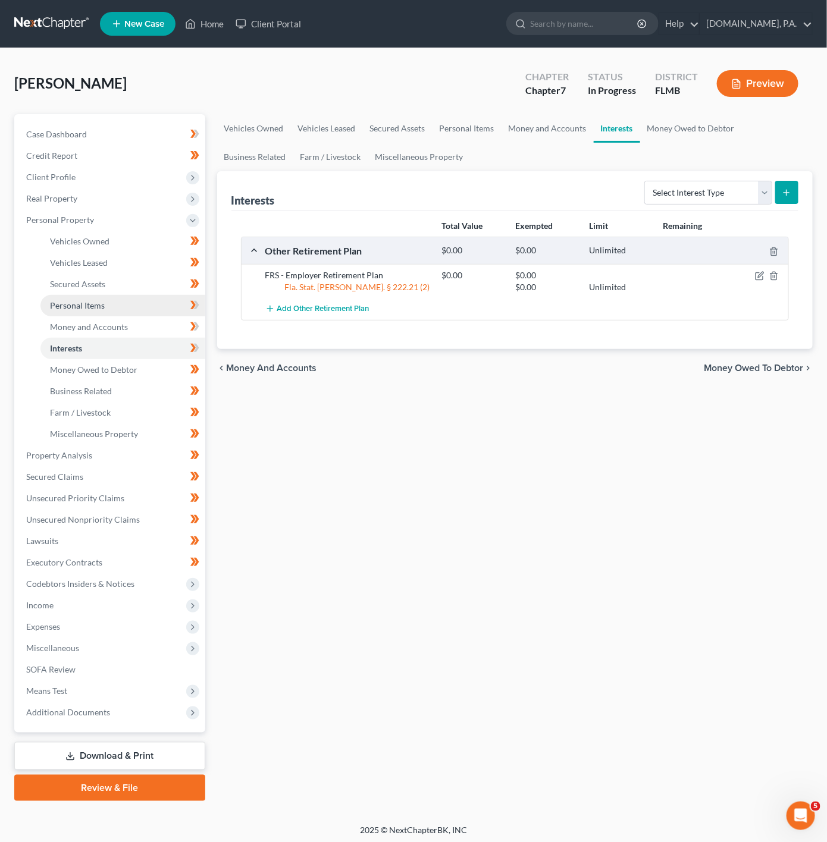
click at [159, 311] on link "Personal Items" at bounding box center [122, 305] width 165 height 21
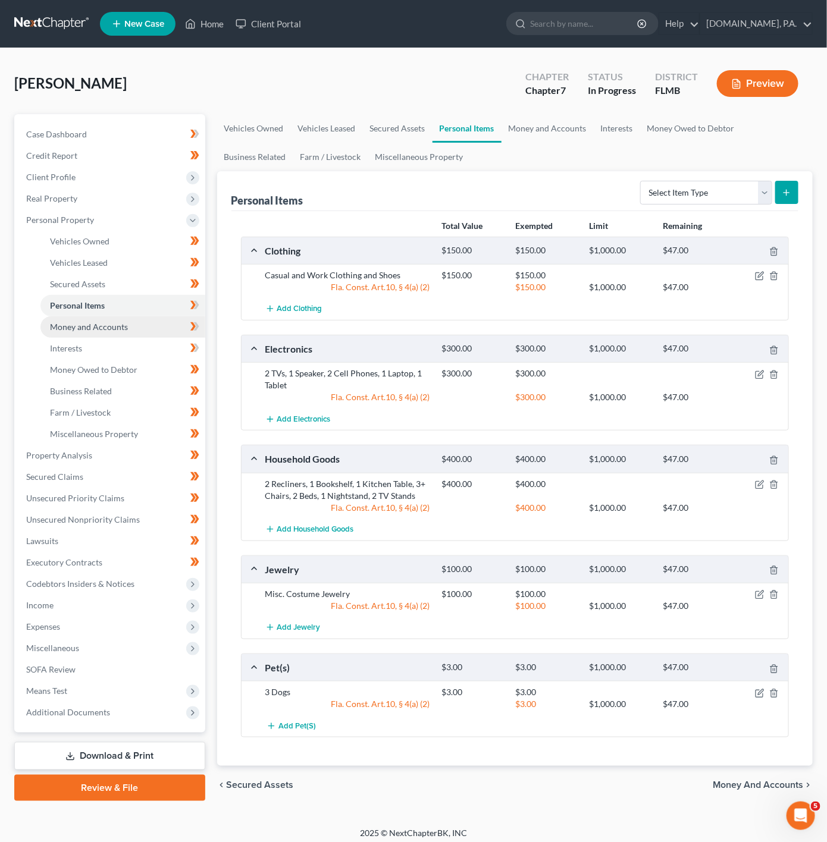
click at [162, 331] on link "Money and Accounts" at bounding box center [122, 326] width 165 height 21
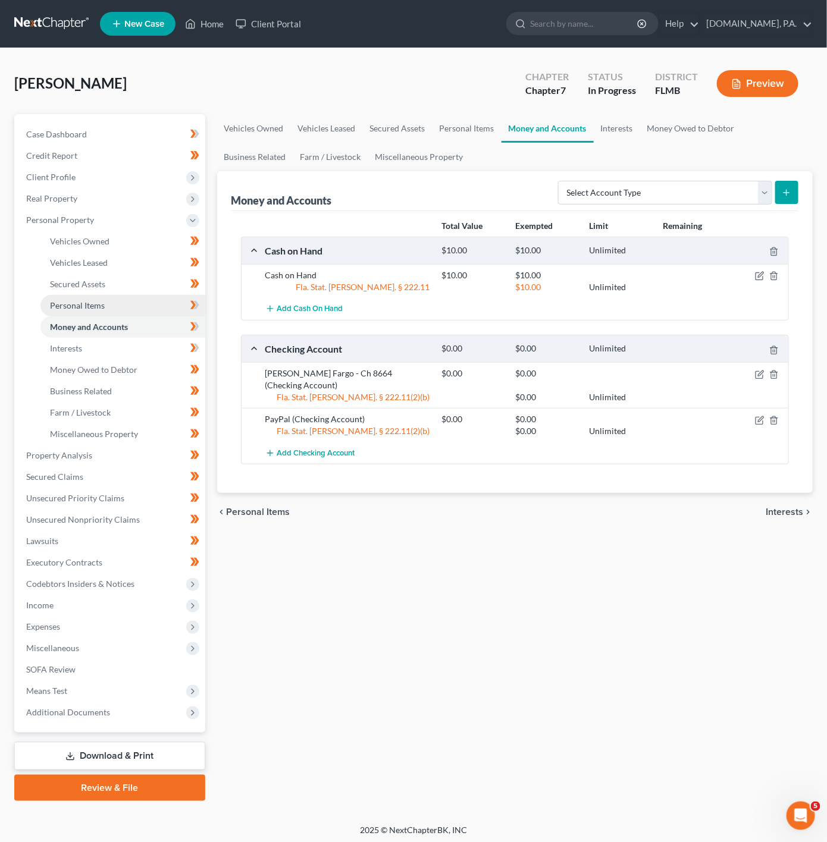
click at [143, 305] on link "Personal Items" at bounding box center [122, 305] width 165 height 21
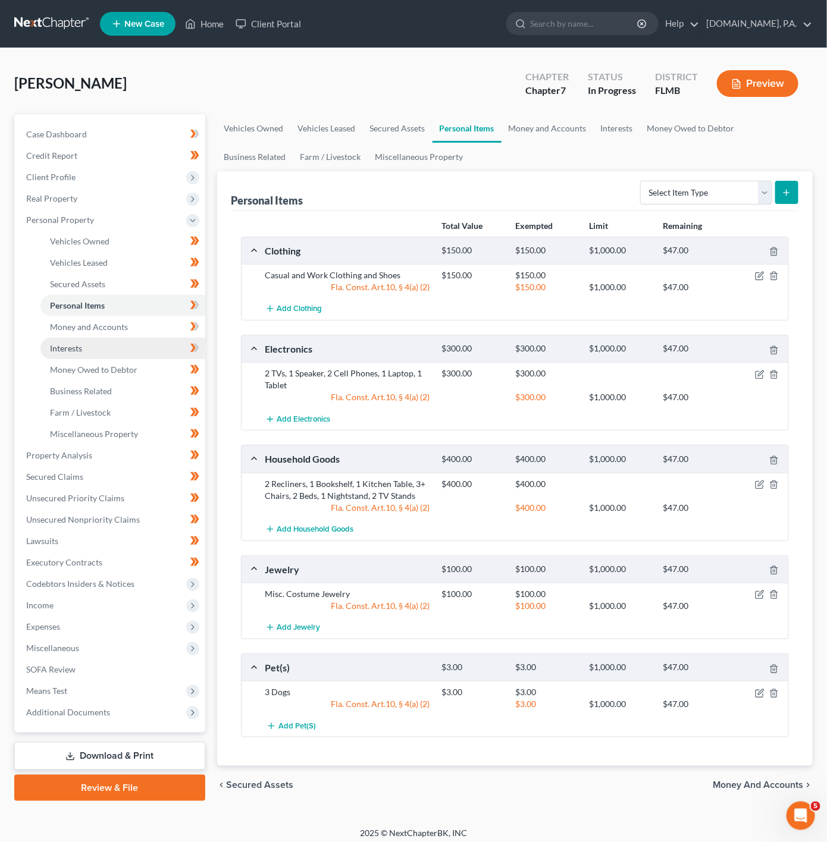
click at [123, 347] on link "Interests" at bounding box center [122, 348] width 165 height 21
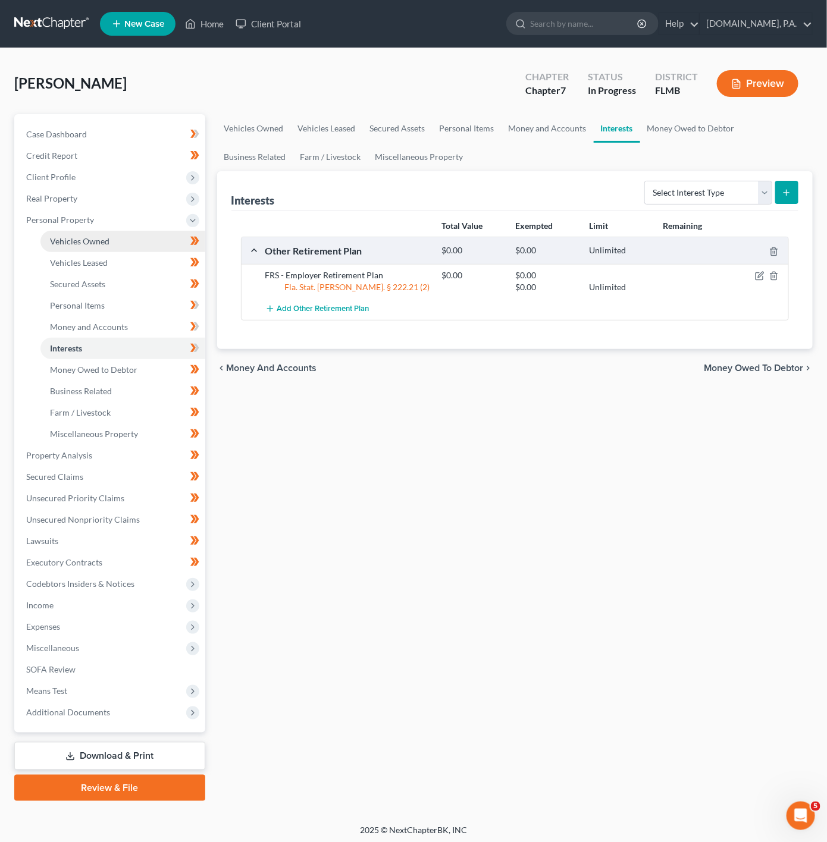
click at [137, 235] on link "Vehicles Owned" at bounding box center [122, 241] width 165 height 21
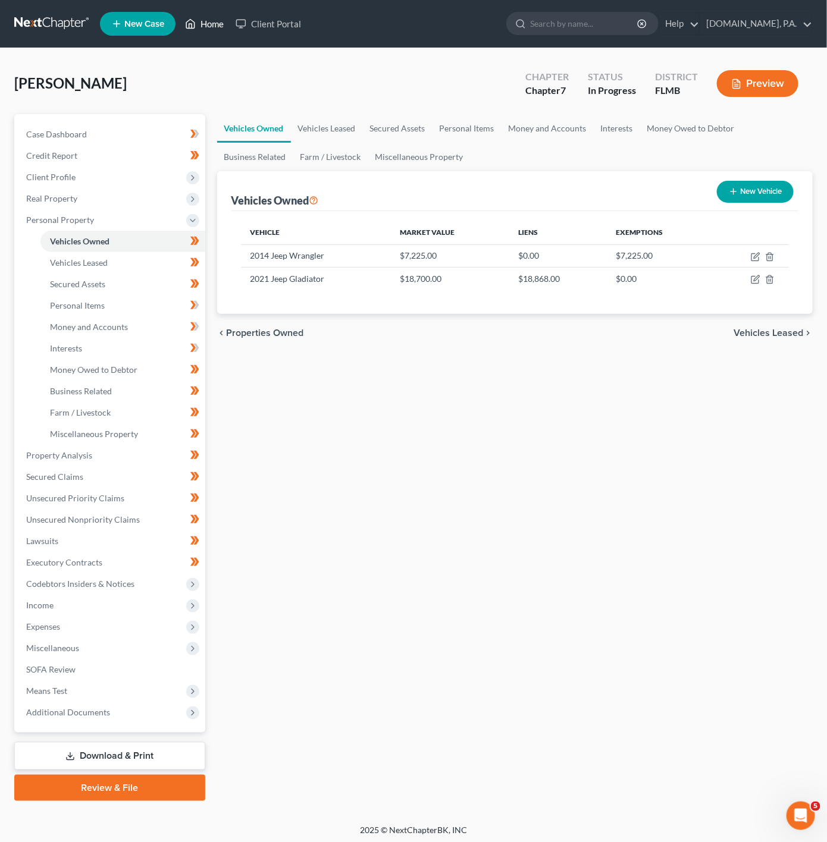
drag, startPoint x: 213, startPoint y: 20, endPoint x: 52, endPoint y: 37, distance: 161.5
click at [213, 20] on link "Home" at bounding box center [204, 23] width 51 height 21
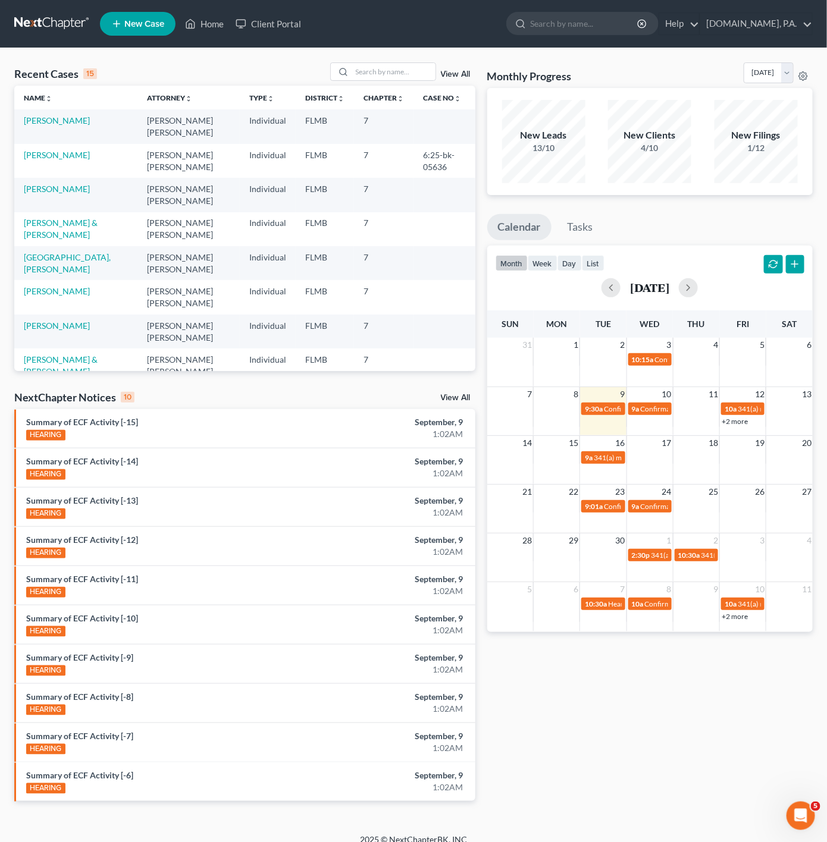
click at [395, 58] on div "Recent Cases 15 View All Name unfold_more expand_more expand_less Attorney unfo…" at bounding box center [413, 441] width 827 height 786
drag, startPoint x: 395, startPoint y: 59, endPoint x: 381, endPoint y: 70, distance: 17.5
click at [395, 61] on div "Recent Cases 15 View All Name unfold_more expand_more expand_less Attorney unfo…" at bounding box center [413, 441] width 827 height 786
click at [381, 70] on input "search" at bounding box center [393, 71] width 83 height 17
type input "s"
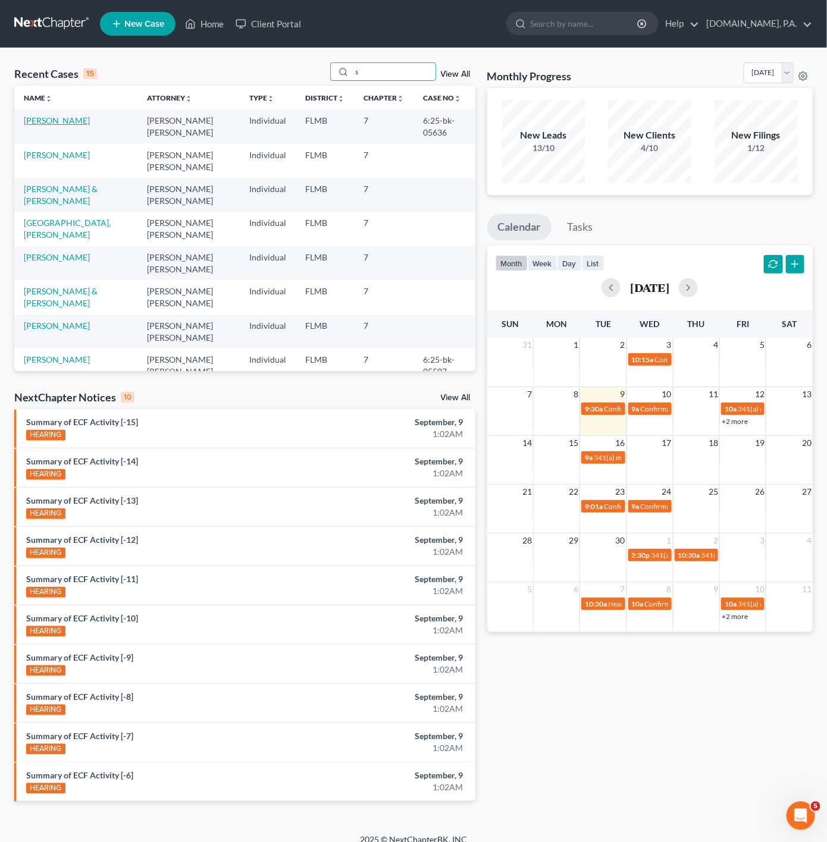
click at [59, 118] on link "[PERSON_NAME]" at bounding box center [57, 120] width 66 height 10
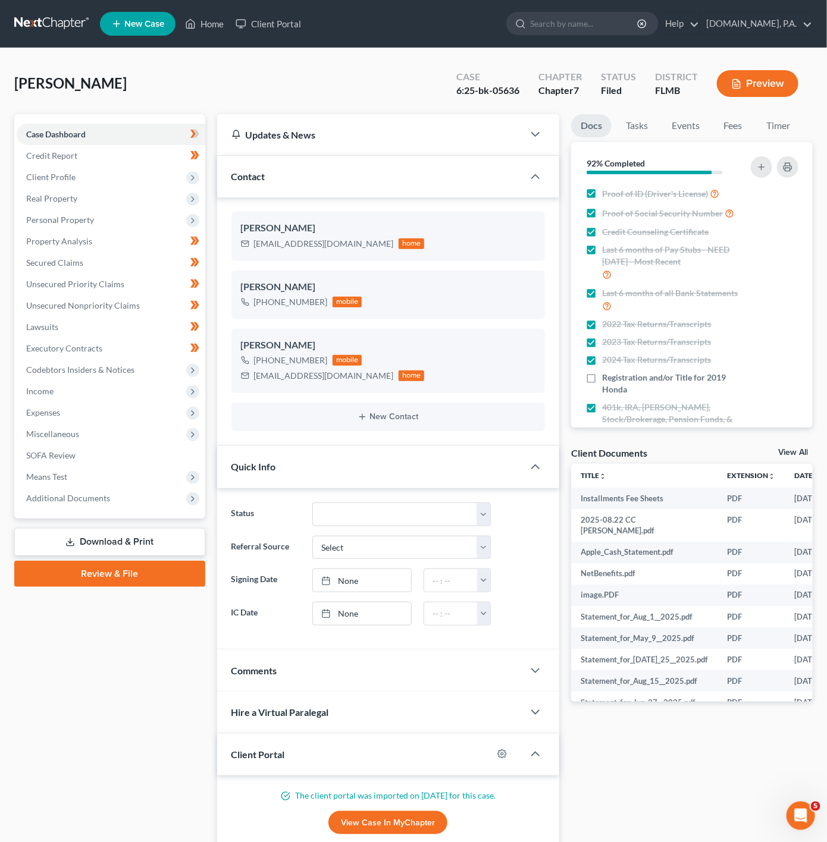
click at [125, 545] on link "Download & Print" at bounding box center [109, 542] width 191 height 28
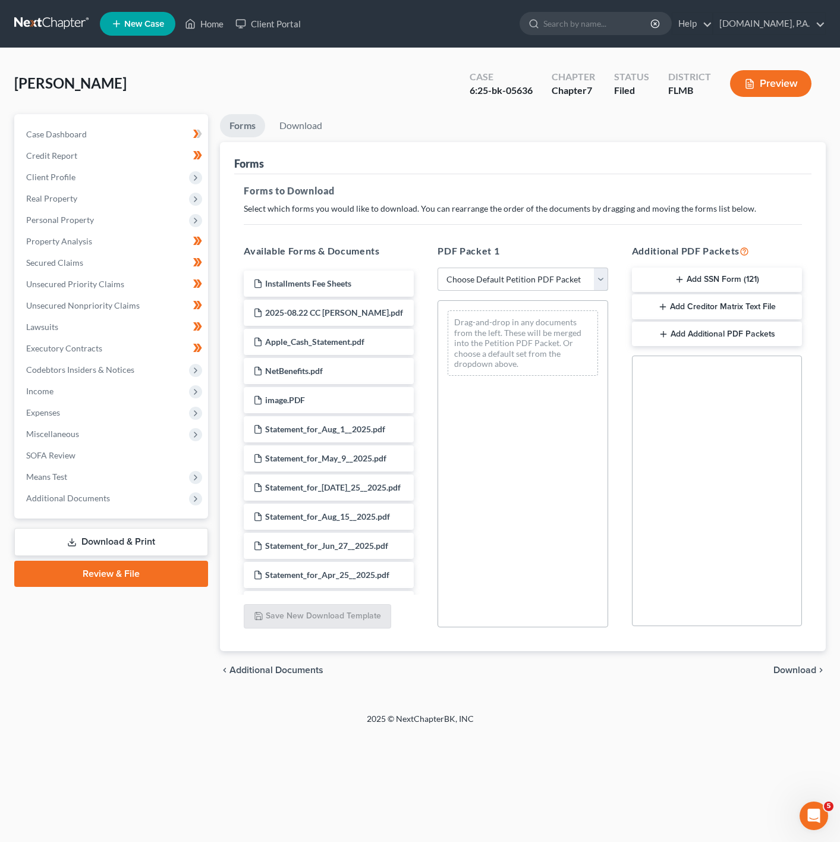
click at [557, 285] on select "Choose Default Petition PDF Packet Complete Bankruptcy Petition (all forms and …" at bounding box center [523, 280] width 170 height 24
click at [438, 268] on select "Choose Default Petition PDF Packet Complete Bankruptcy Petition (all forms and …" at bounding box center [523, 280] width 170 height 24
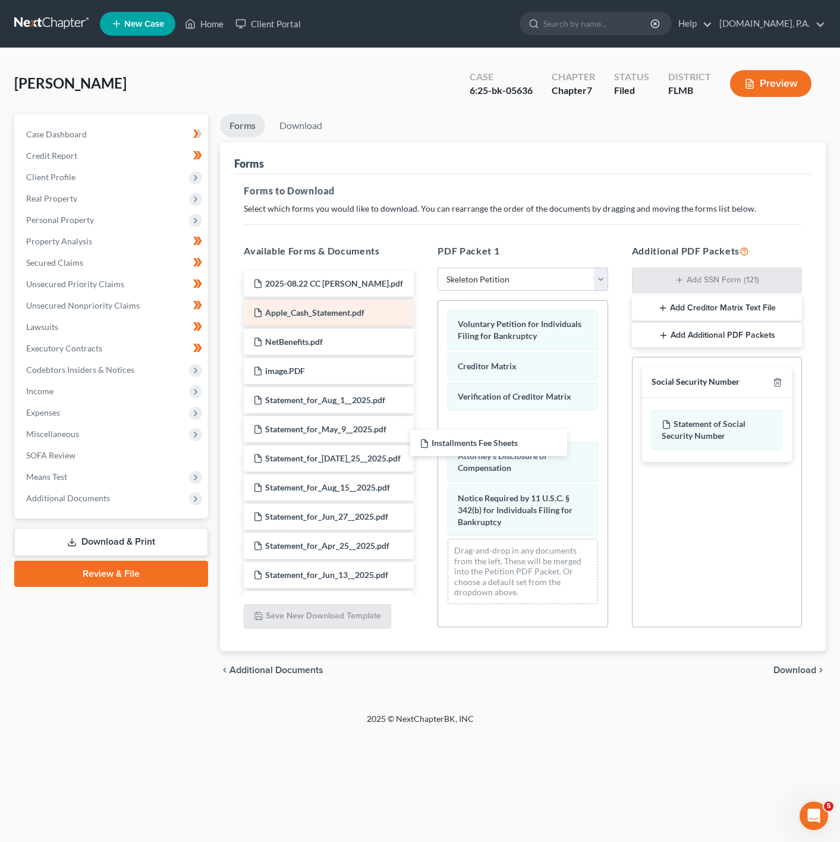
drag, startPoint x: 344, startPoint y: 282, endPoint x: 280, endPoint y: 319, distance: 74.1
click at [518, 438] on span "Installments Fee Sheets" at bounding box center [475, 443] width 86 height 10
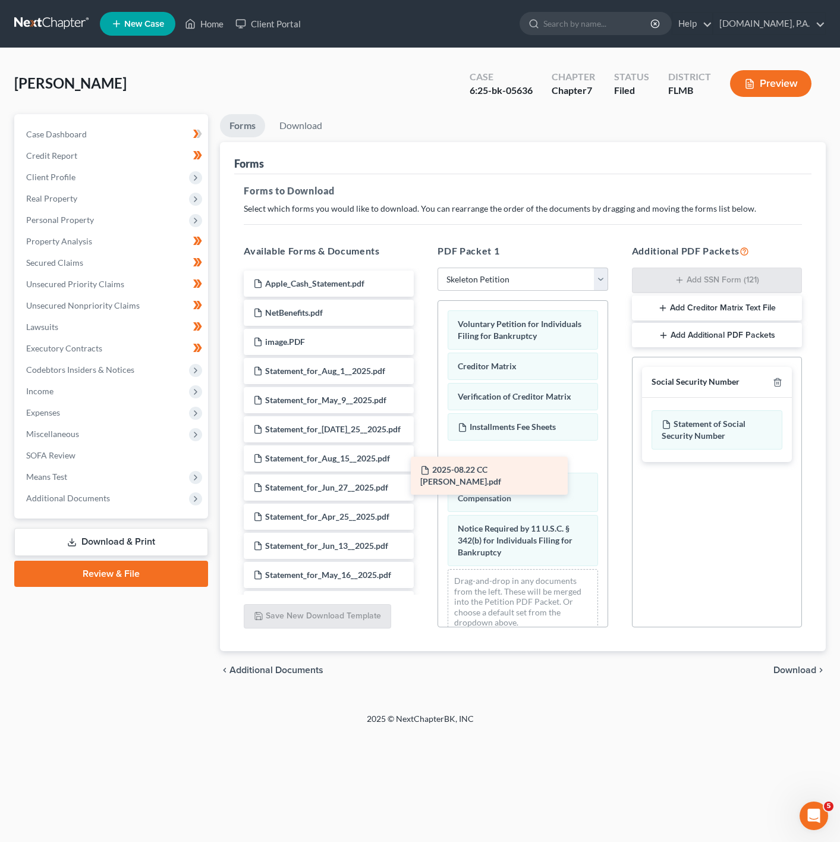
drag, startPoint x: 318, startPoint y: 281, endPoint x: 485, endPoint y: 466, distance: 249.7
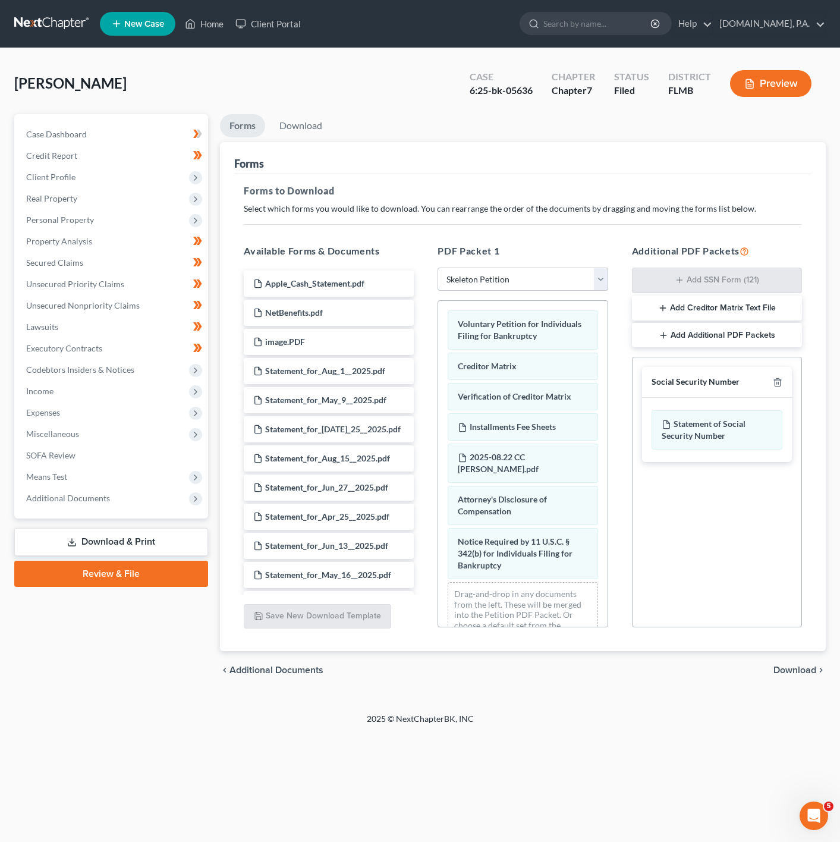
drag, startPoint x: 537, startPoint y: 274, endPoint x: 543, endPoint y: 284, distance: 12.2
click at [537, 274] on select "Choose Default Petition PDF Packet Complete Bankruptcy Petition (all forms and …" at bounding box center [523, 280] width 170 height 24
select select "0"
click at [438, 268] on select "Choose Default Petition PDF Packet Complete Bankruptcy Petition (all forms and …" at bounding box center [523, 280] width 170 height 24
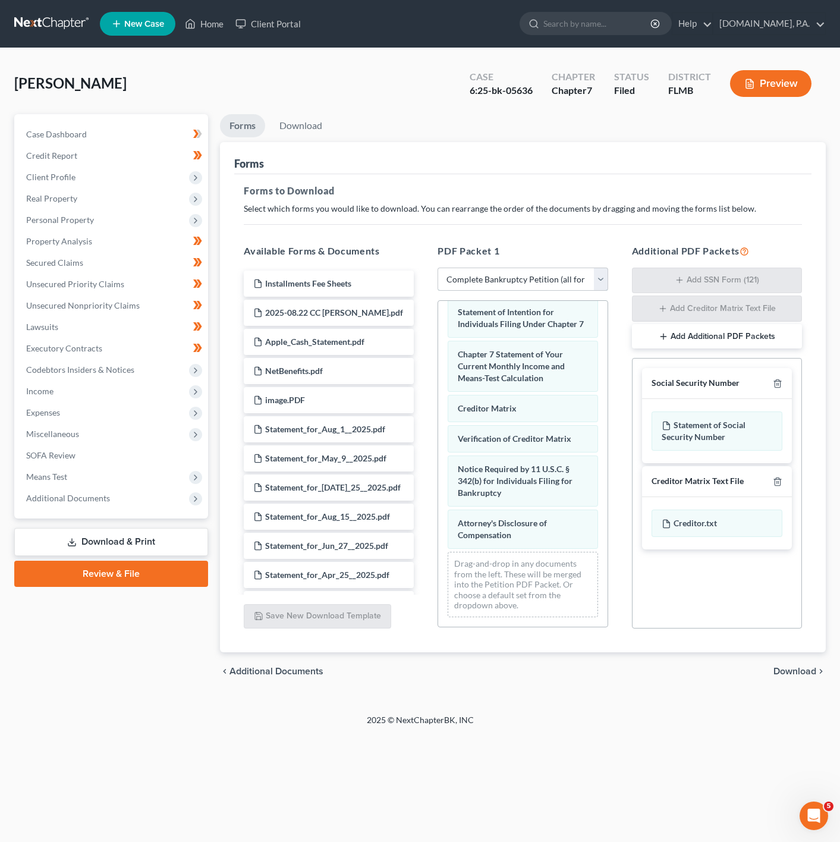
scroll to position [541, 0]
click at [533, 687] on div "chevron_left Additional Documents Download chevron_right" at bounding box center [523, 671] width 606 height 38
click at [802, 660] on div "chevron_left Additional Documents Download chevron_right" at bounding box center [523, 671] width 606 height 38
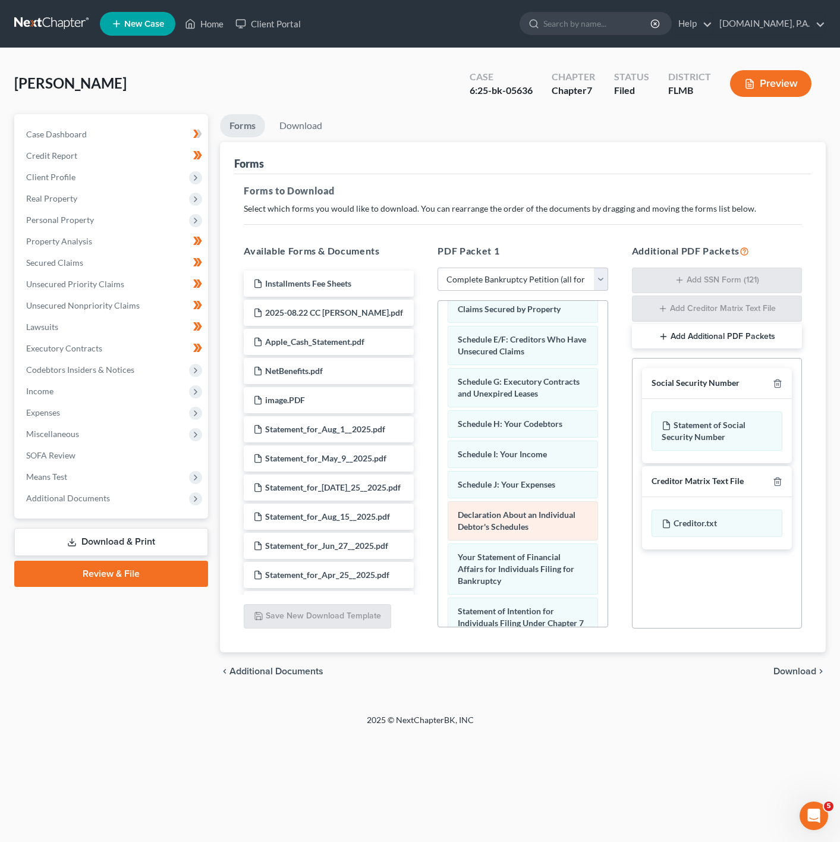
scroll to position [0, 0]
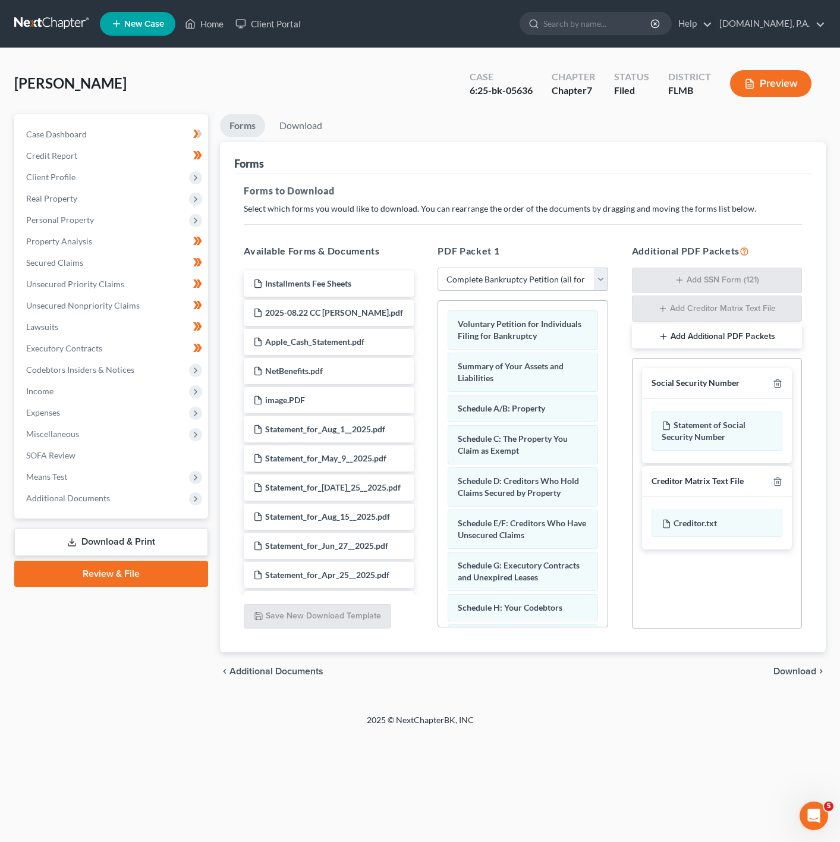
click at [805, 676] on span "Download" at bounding box center [795, 672] width 43 height 10
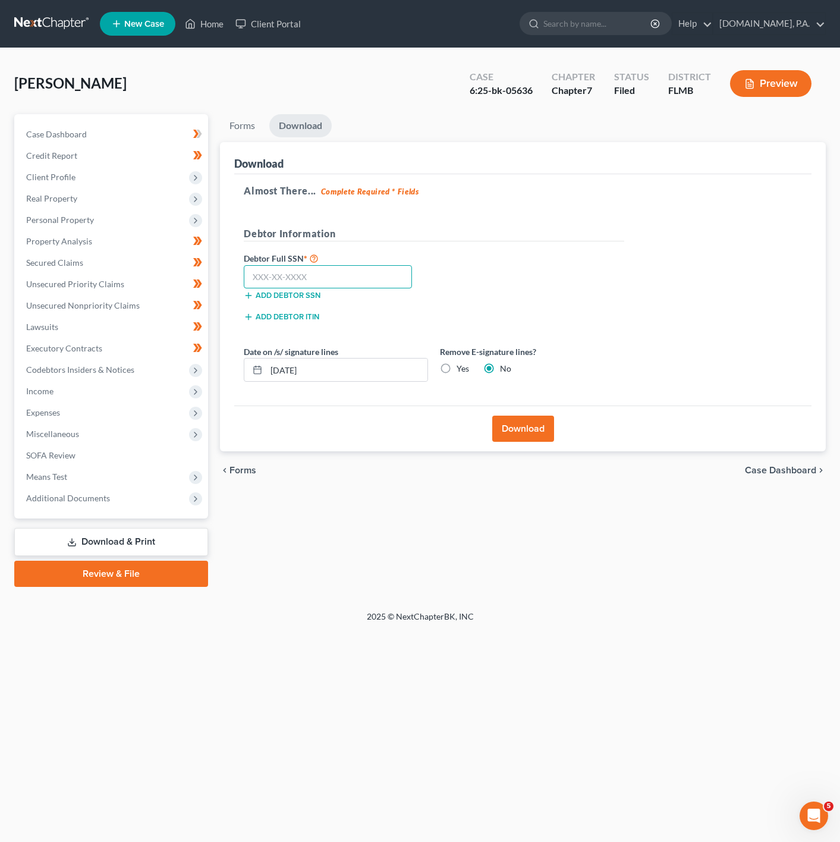
click at [360, 266] on input "text" at bounding box center [328, 277] width 168 height 24
click at [291, 371] on input "[DATE]" at bounding box center [346, 370] width 161 height 23
click at [340, 377] on input "[DATE]" at bounding box center [346, 370] width 161 height 23
type input "[DATE]"
click at [280, 279] on input "text" at bounding box center [328, 277] width 168 height 24
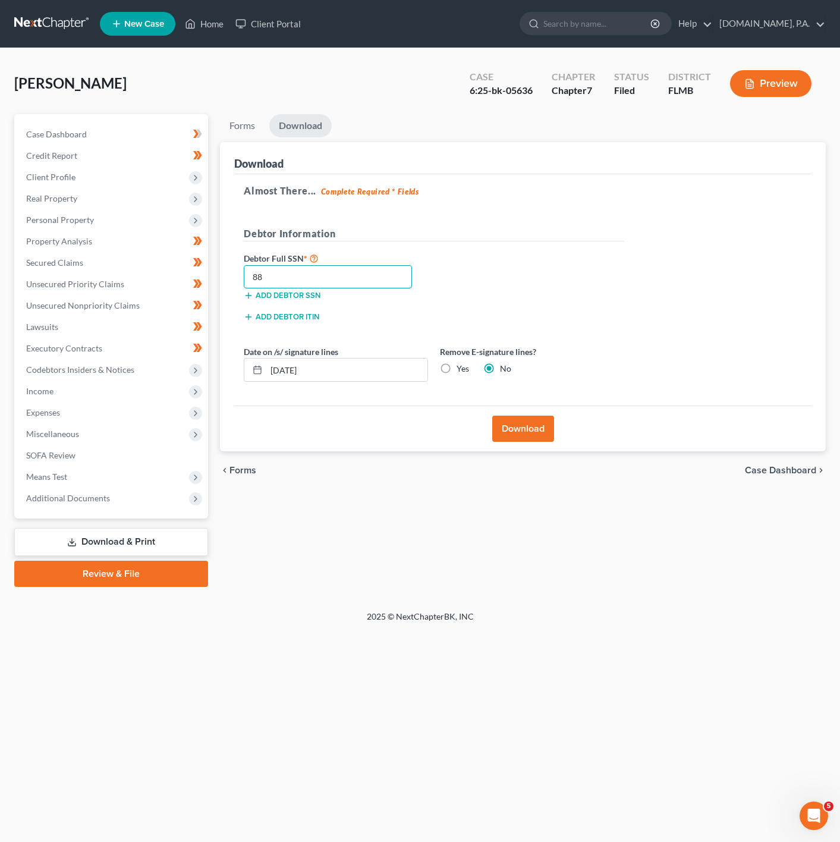
type input "8"
type input "591-03-1930"
click at [535, 433] on button "Download" at bounding box center [523, 429] width 62 height 26
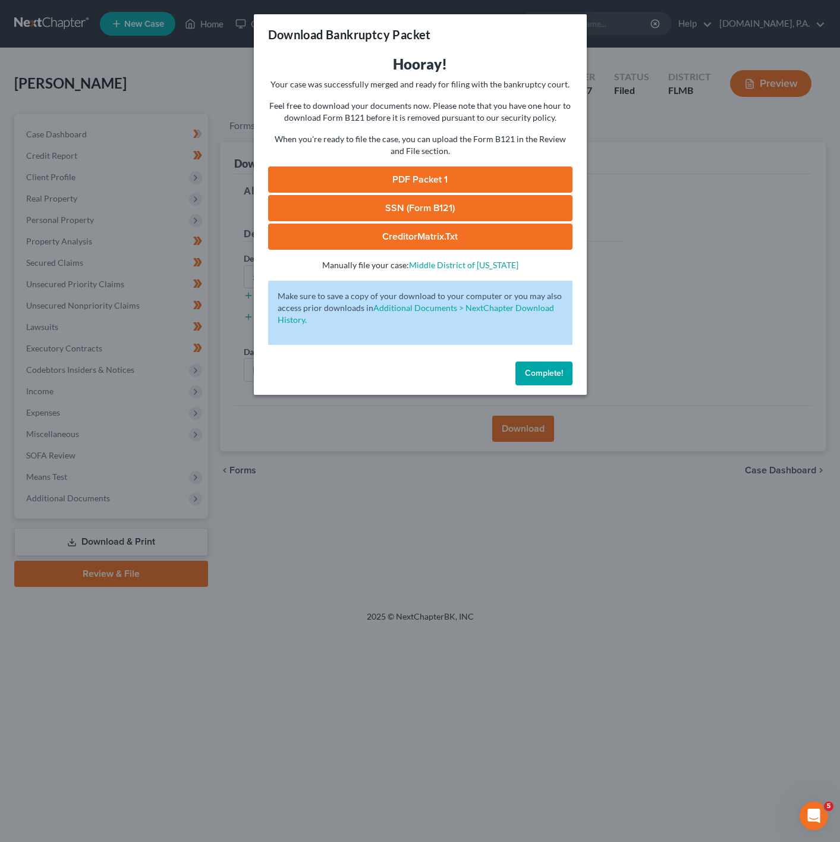
click at [521, 203] on link "SSN (Form B121)" at bounding box center [420, 208] width 304 height 26
drag, startPoint x: 460, startPoint y: 172, endPoint x: 482, endPoint y: 184, distance: 25.0
click at [460, 172] on link "PDF Packet 1" at bounding box center [420, 179] width 304 height 26
drag, startPoint x: 682, startPoint y: 673, endPoint x: 819, endPoint y: 757, distance: 160.7
click at [682, 673] on div "Download Bankruptcy Packet Hooray! Your case was successfully merged and ready …" at bounding box center [420, 421] width 840 height 842
